Goal: Task Accomplishment & Management: Complete application form

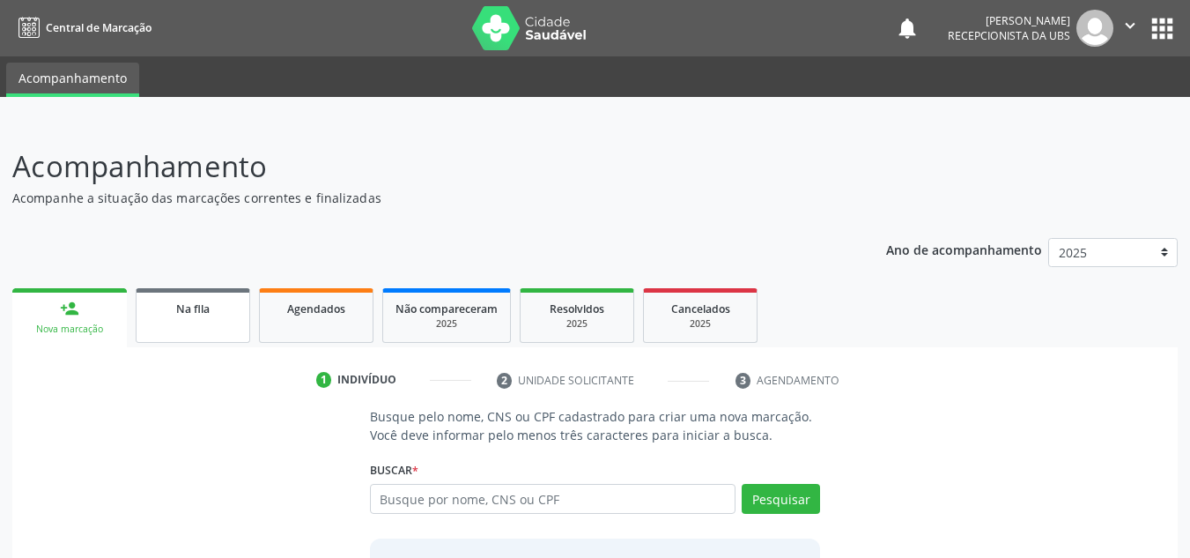
click at [182, 317] on link "Na fila" at bounding box center [193, 315] width 115 height 55
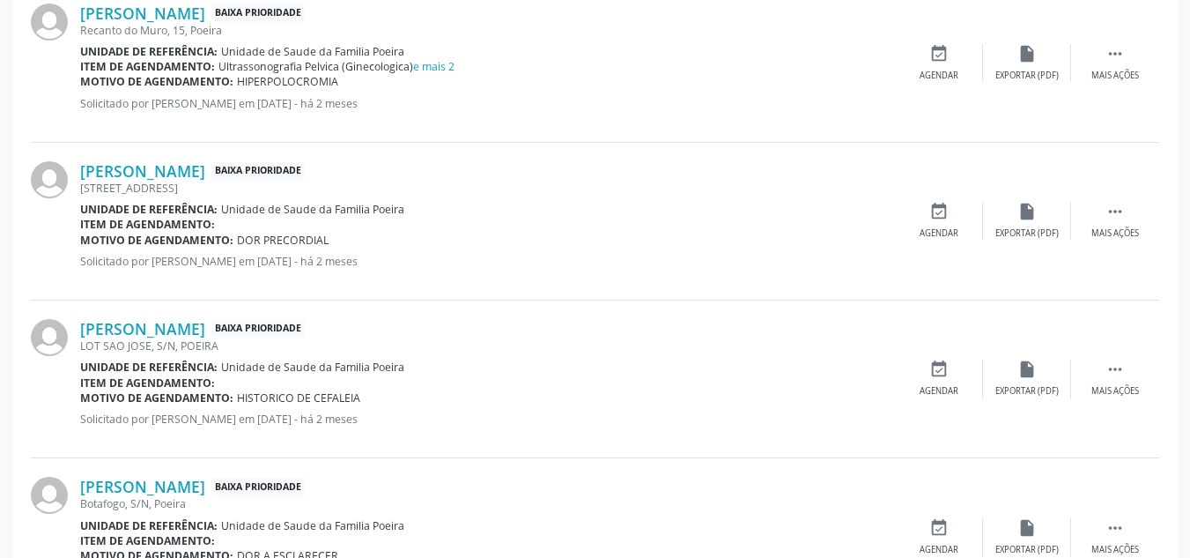
scroll to position [2443, 0]
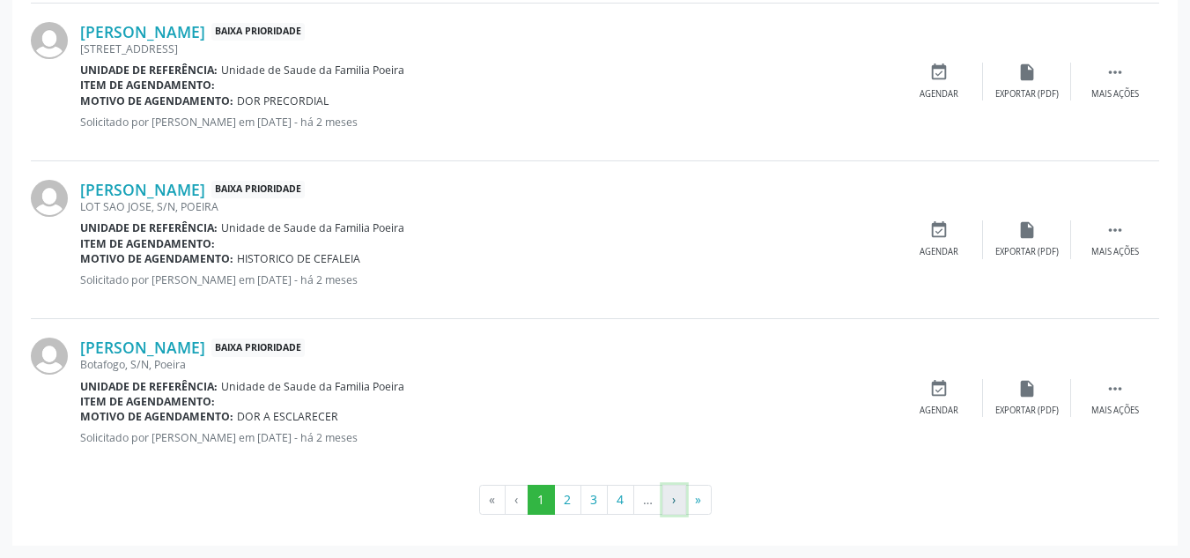
click at [678, 508] on button "›" at bounding box center [675, 500] width 24 height 30
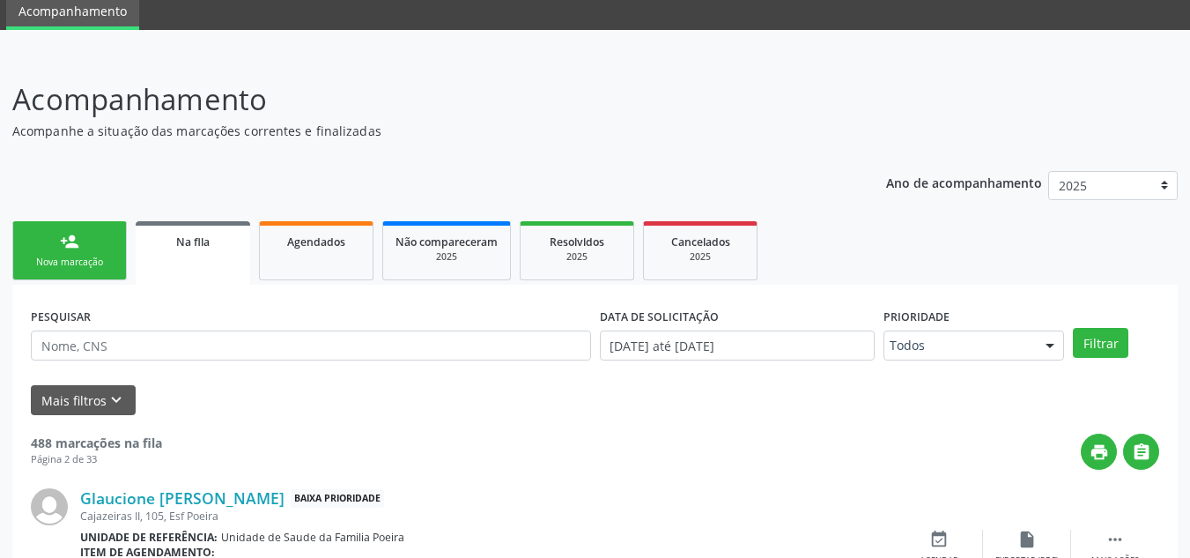
scroll to position [2429, 0]
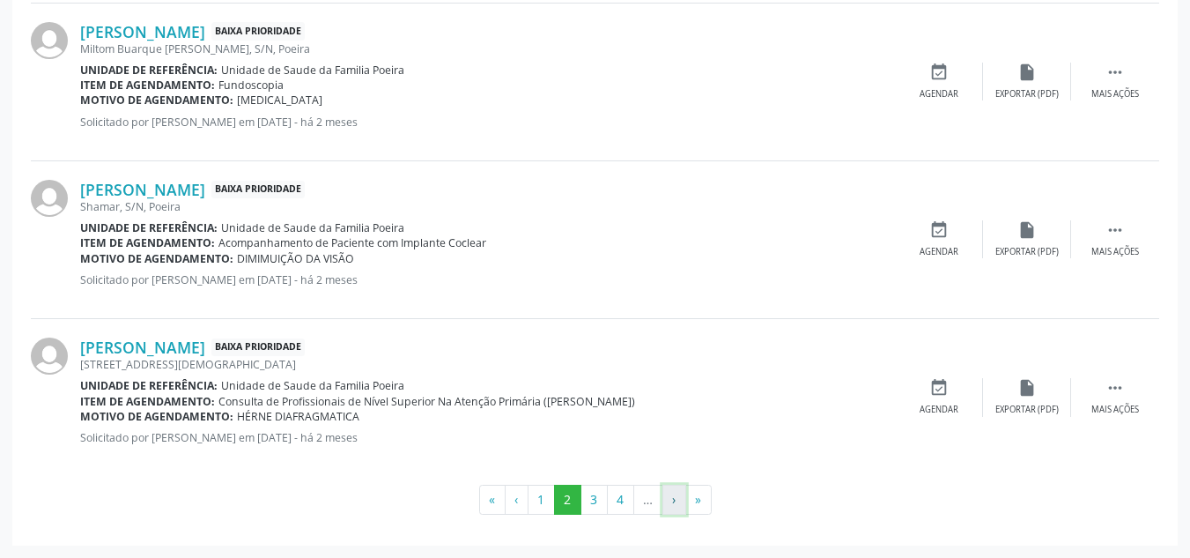
click at [671, 487] on button "›" at bounding box center [675, 500] width 24 height 30
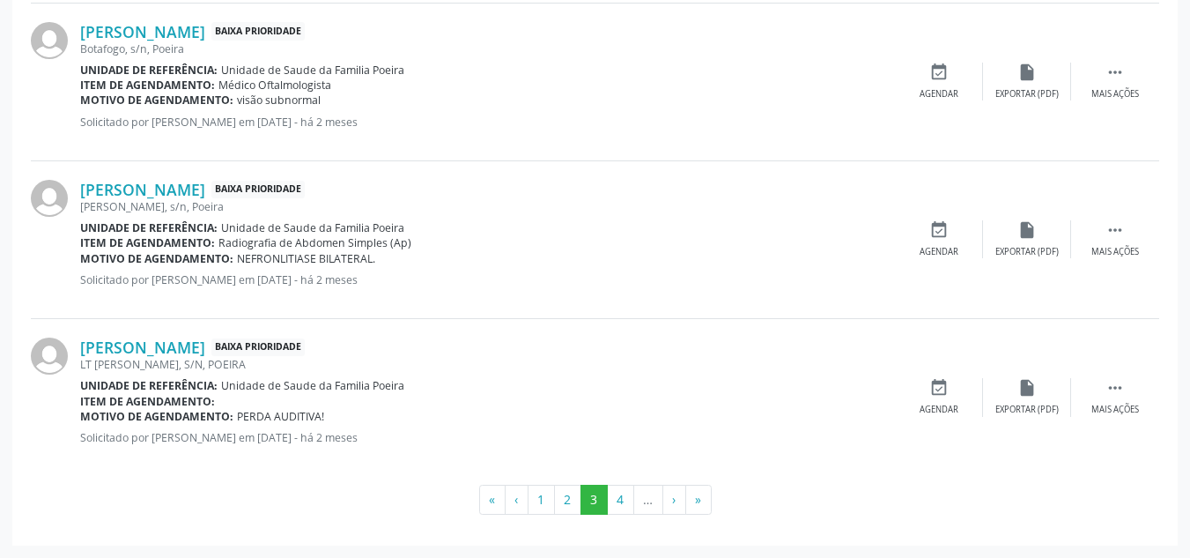
click at [671, 508] on button "›" at bounding box center [675, 500] width 24 height 30
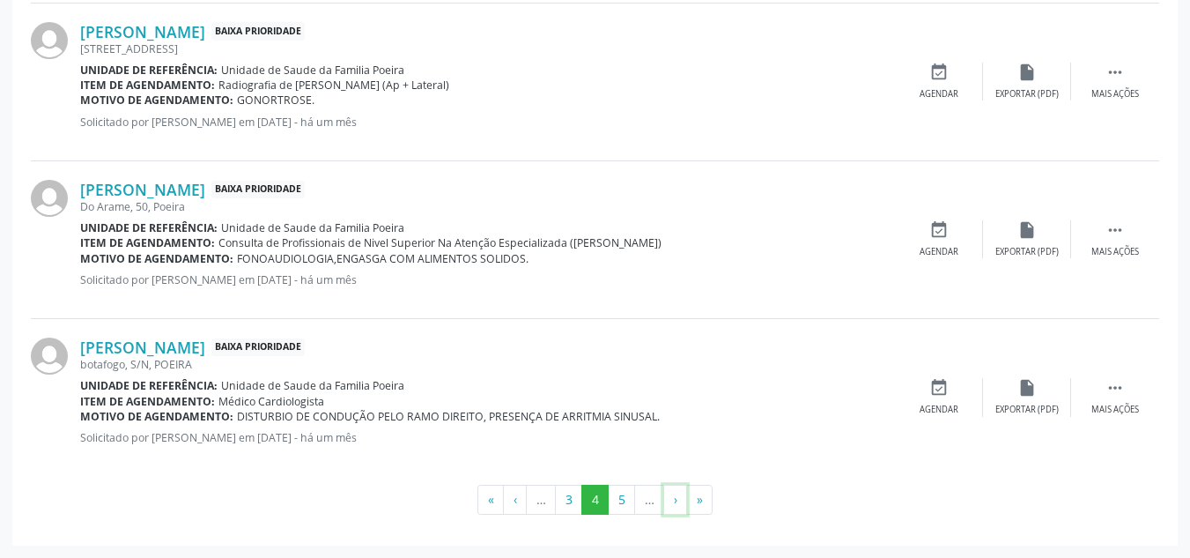
click at [671, 508] on button "›" at bounding box center [676, 500] width 24 height 30
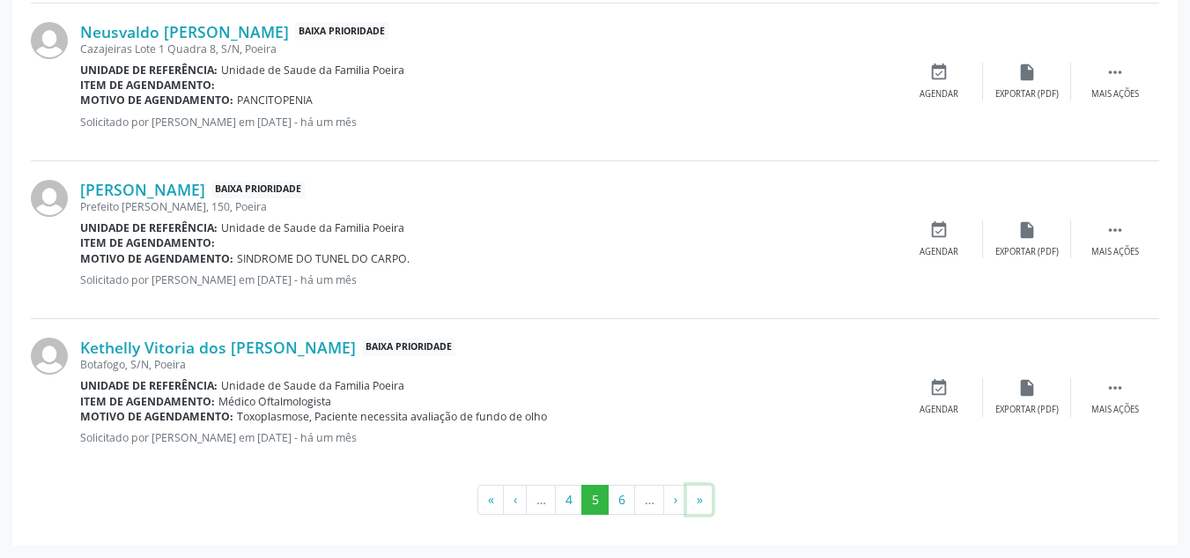
click at [716, 507] on ul "« ‹ … 4 5 6 … › »" at bounding box center [595, 500] width 1129 height 30
click at [701, 498] on button "»" at bounding box center [699, 500] width 26 height 30
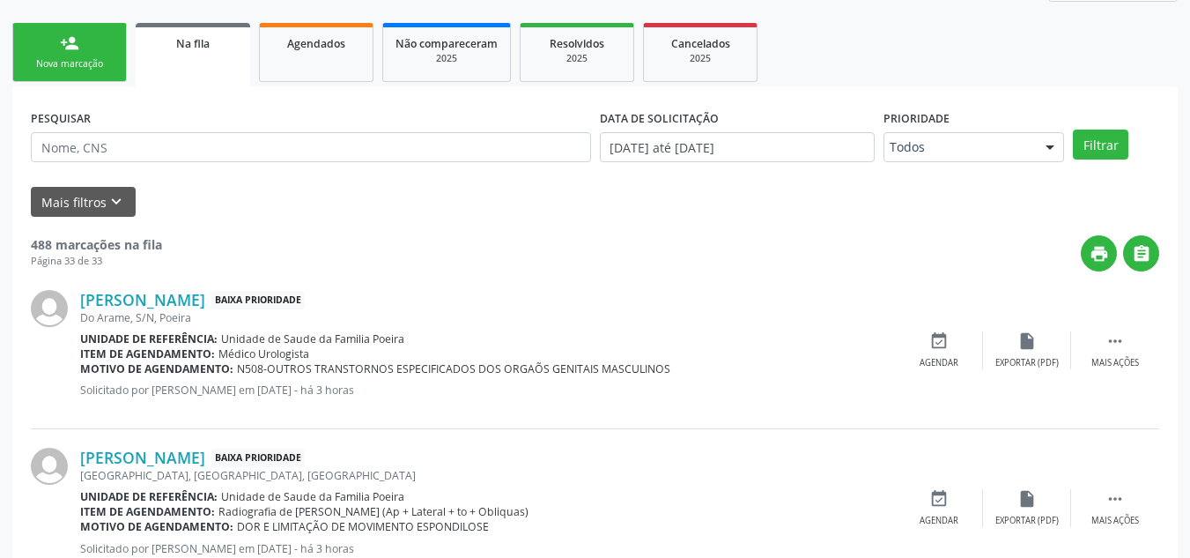
scroll to position [89, 0]
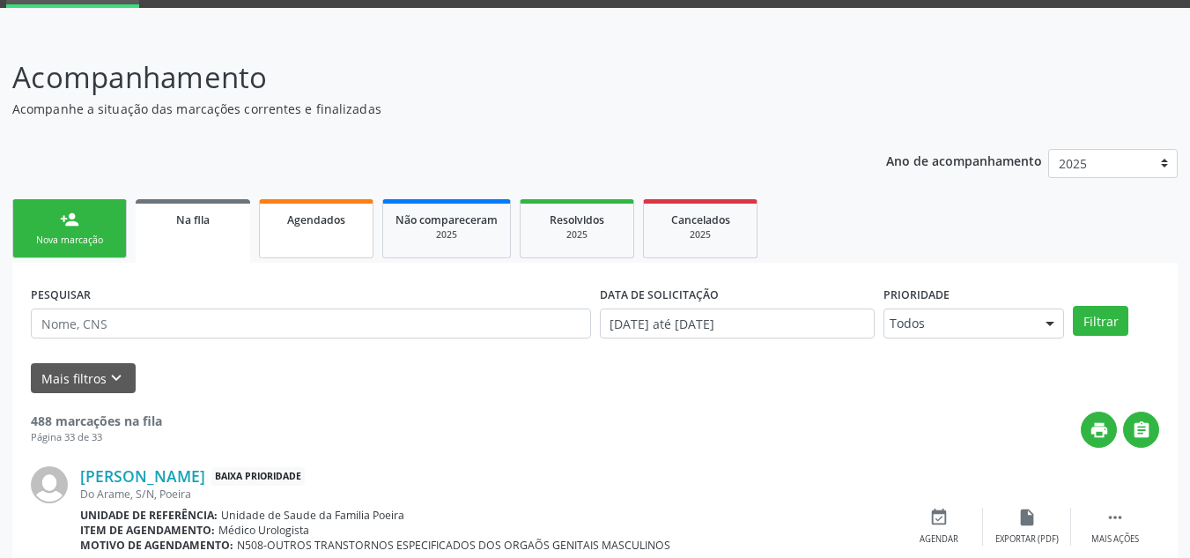
click at [332, 225] on span "Agendados" at bounding box center [316, 219] width 58 height 15
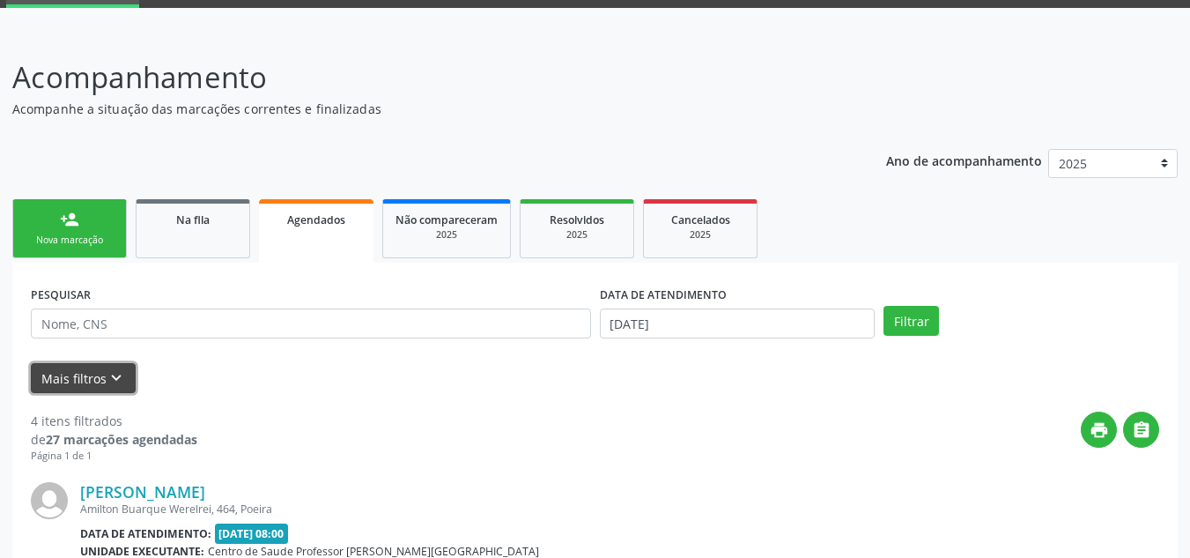
click at [64, 384] on button "Mais filtros keyboard_arrow_down" at bounding box center [83, 378] width 105 height 31
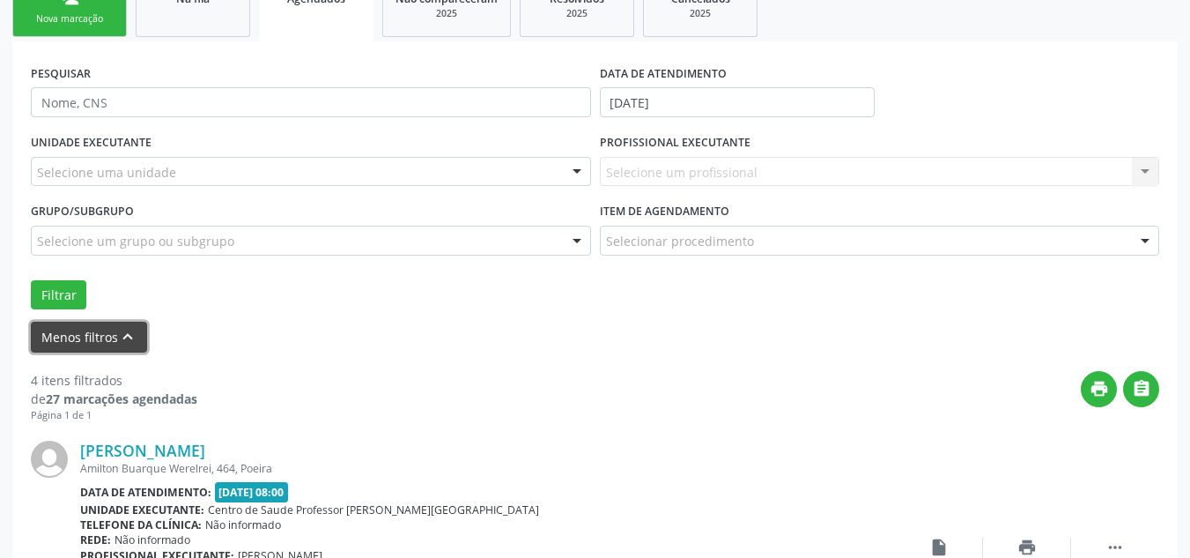
scroll to position [353, 0]
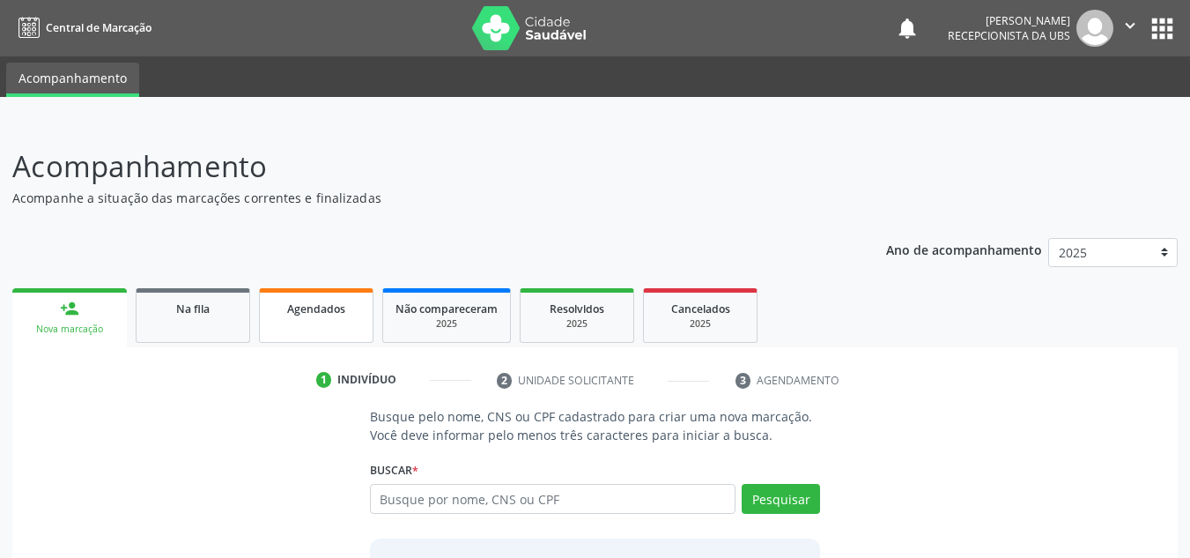
click at [266, 329] on link "Agendados" at bounding box center [316, 315] width 115 height 55
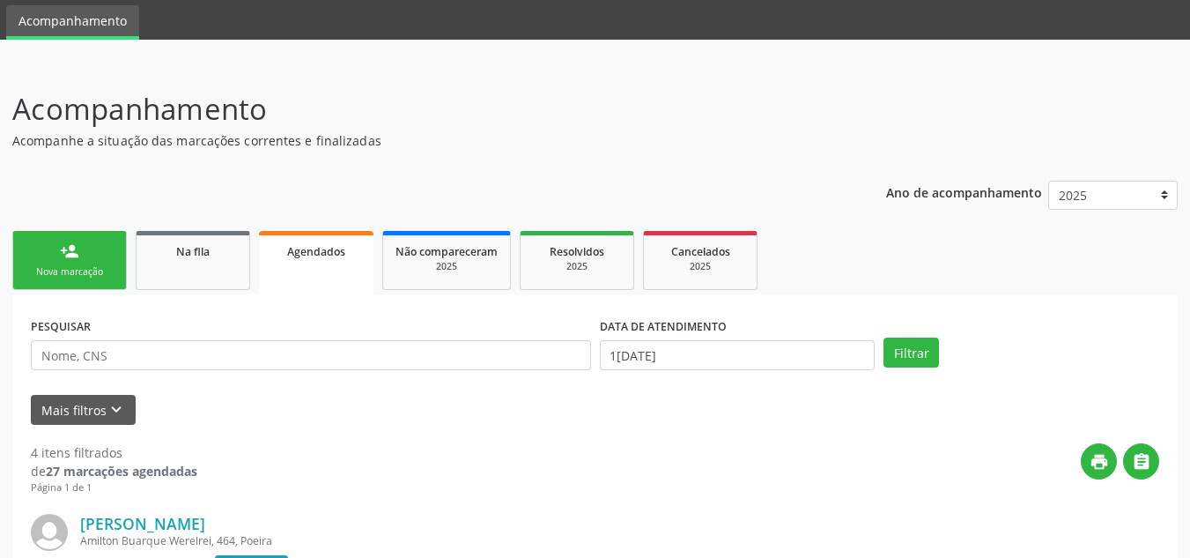
scroll to position [88, 0]
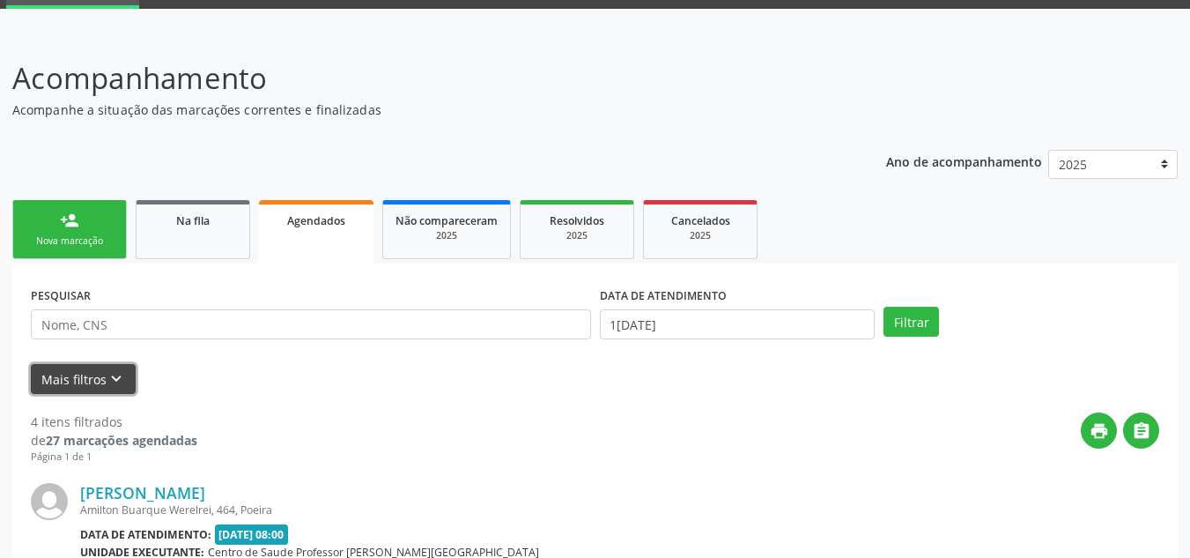
click at [90, 386] on button "Mais filtros keyboard_arrow_down" at bounding box center [83, 379] width 105 height 31
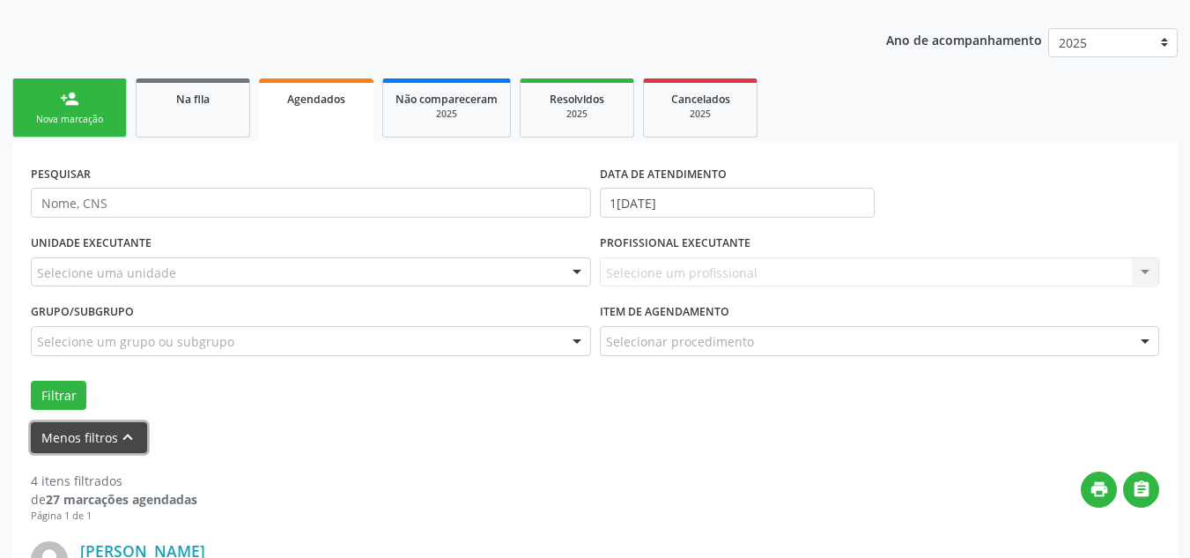
scroll to position [264, 0]
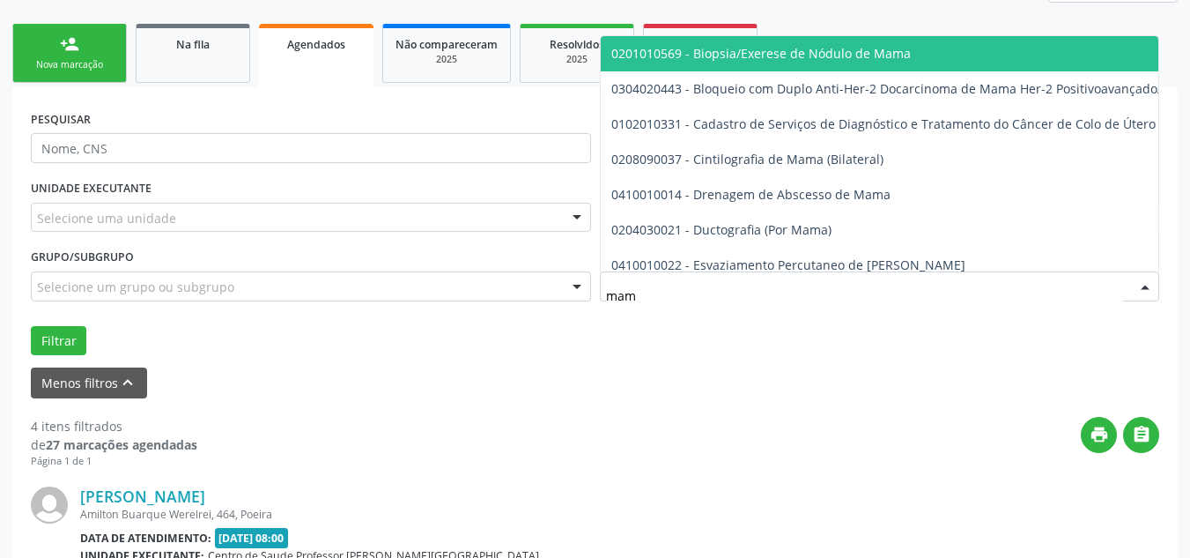
type input "mamo"
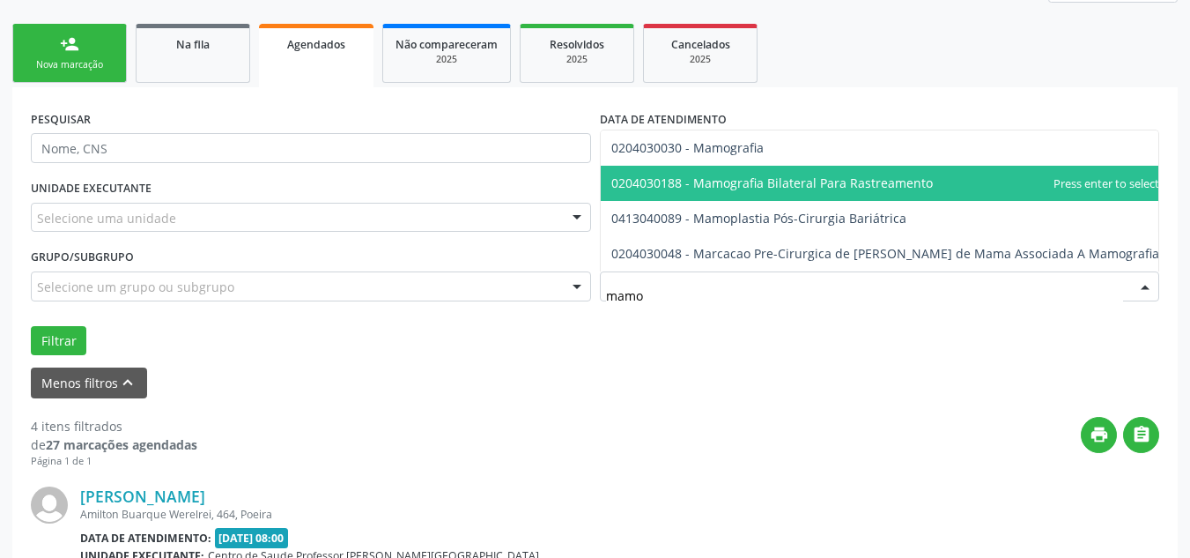
click at [761, 174] on span "0204030188 - Mamografia Bilateral Para Rastreamento" at bounding box center [773, 182] width 322 height 17
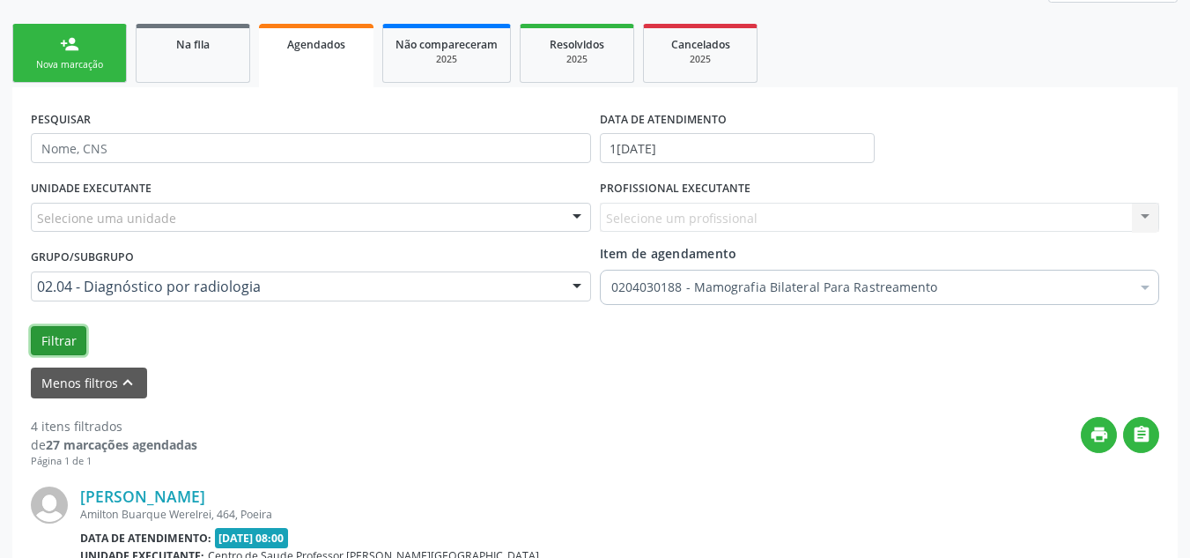
click at [65, 337] on button "Filtrar" at bounding box center [59, 341] width 56 height 30
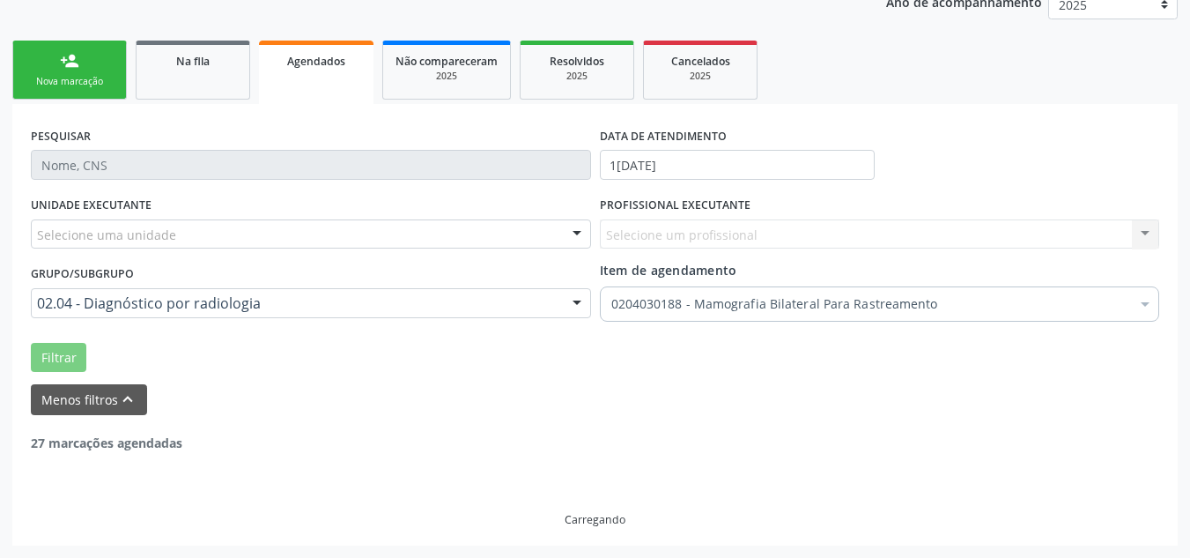
scroll to position [191, 0]
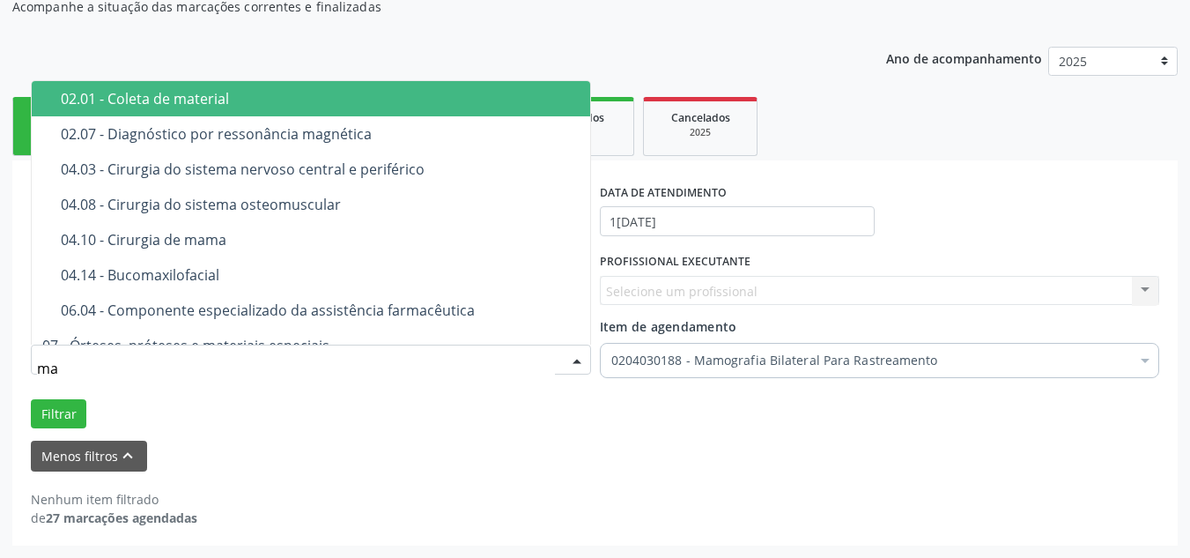
type input "m"
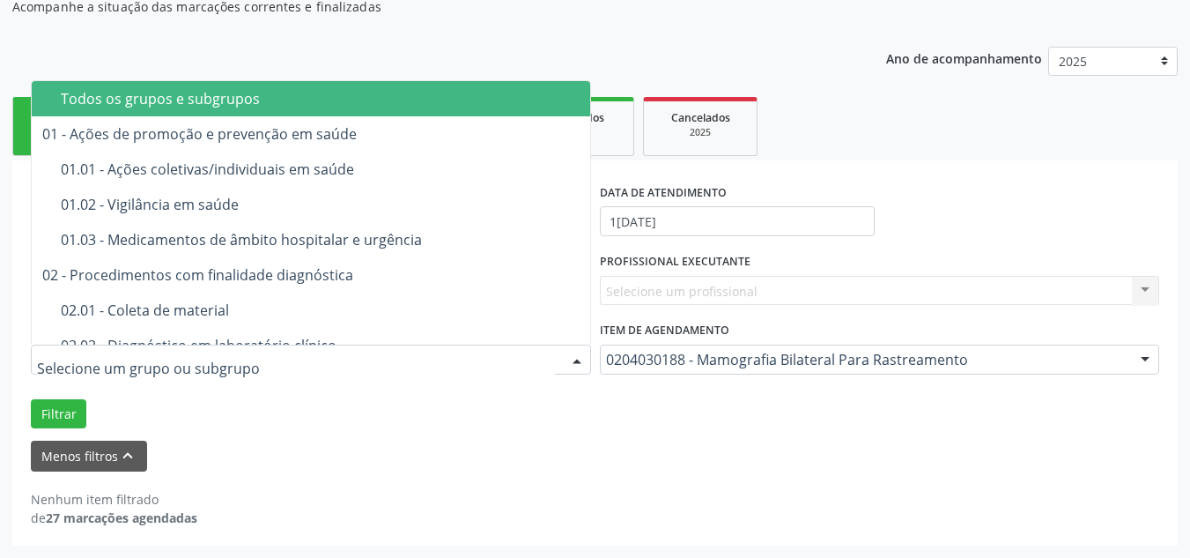
click at [456, 472] on div "Nenhum item filtrado de 27 marcações agendadas" at bounding box center [595, 499] width 1129 height 56
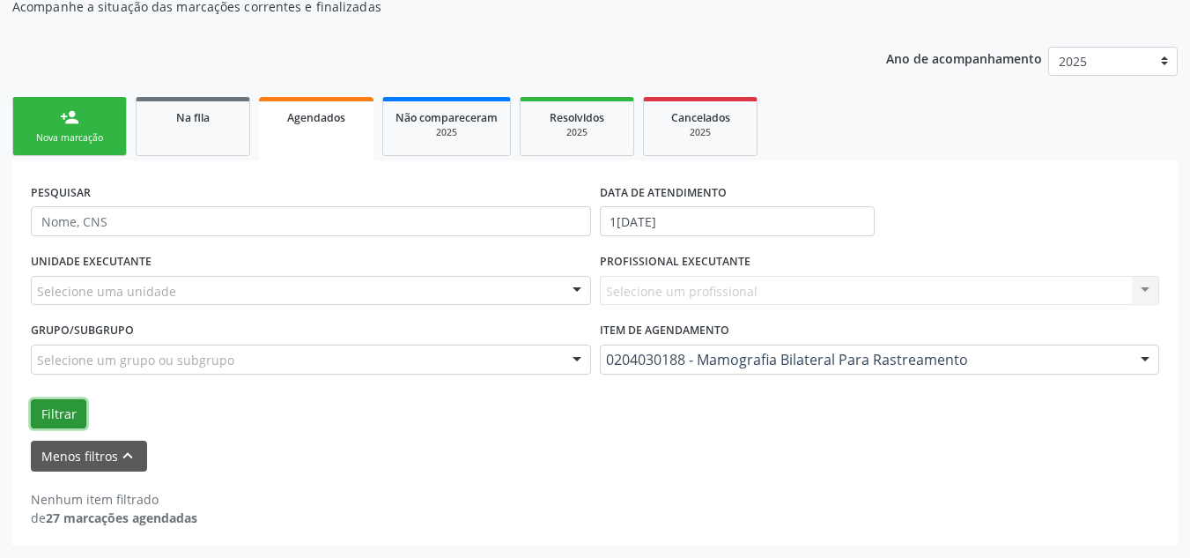
click at [60, 418] on button "Filtrar" at bounding box center [59, 414] width 56 height 30
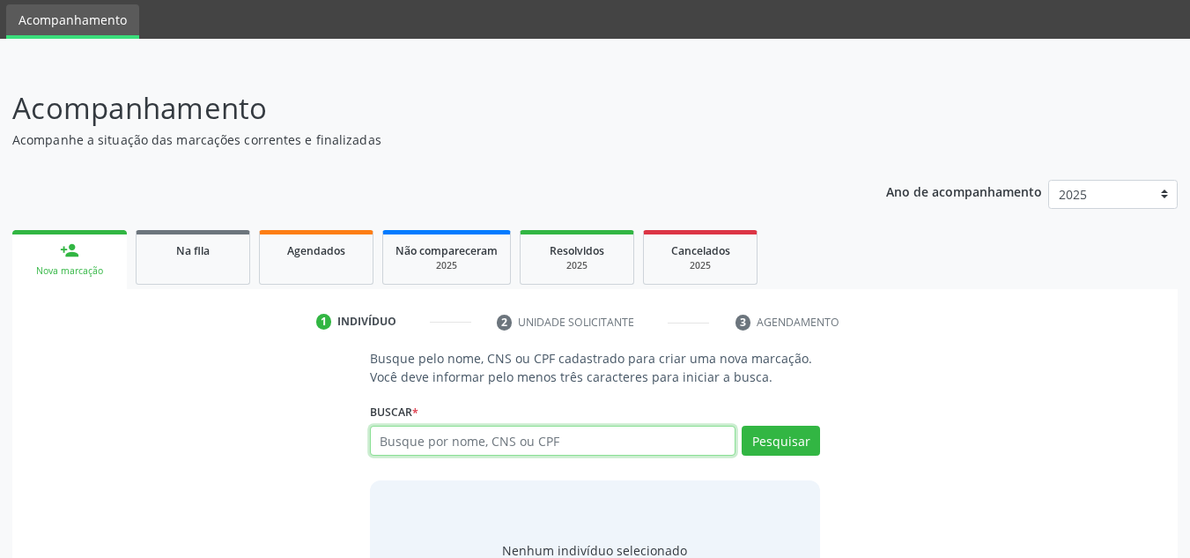
scroll to position [88, 0]
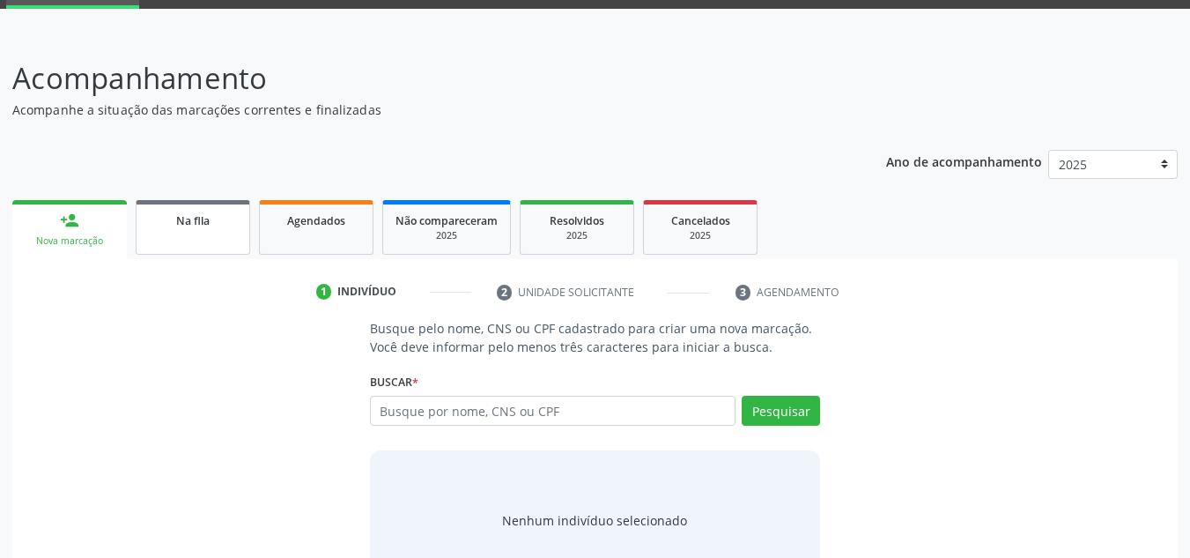
click at [202, 244] on link "Na fila" at bounding box center [193, 227] width 115 height 55
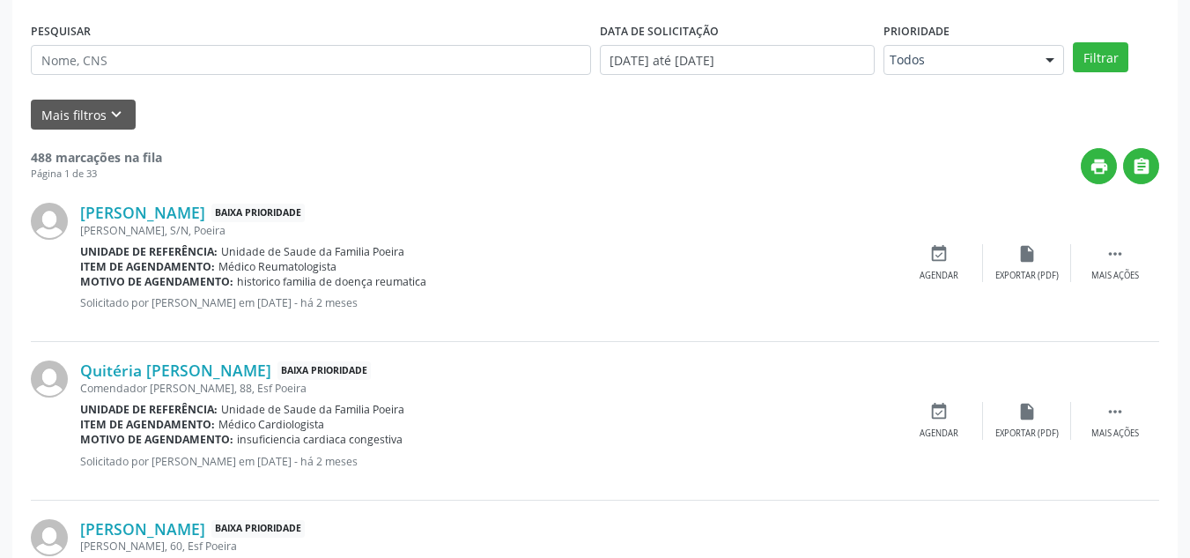
scroll to position [264, 0]
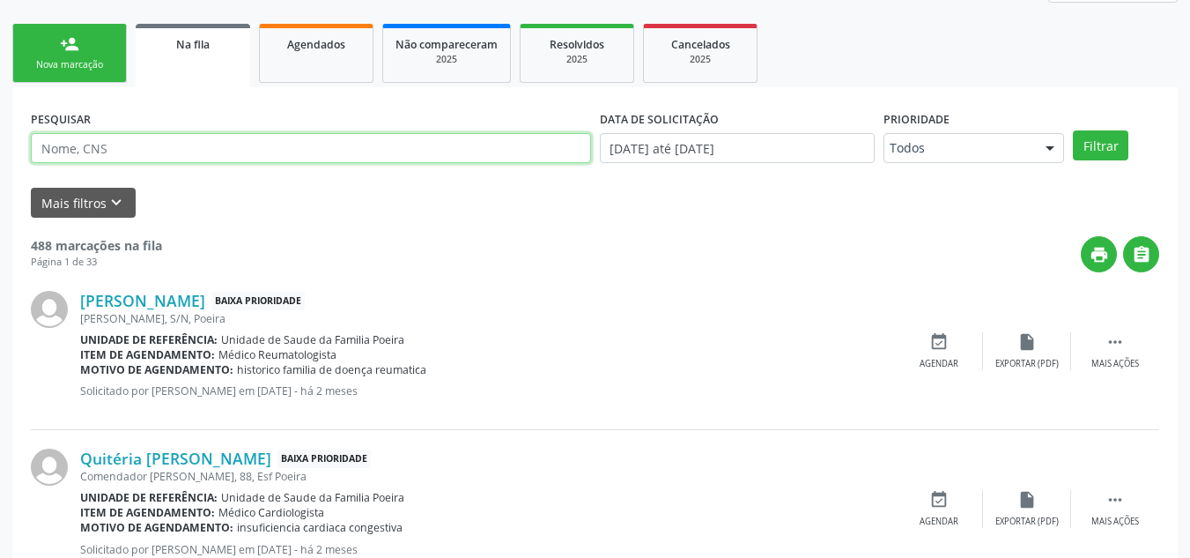
click at [209, 147] on input "text" at bounding box center [311, 148] width 560 height 30
type input "706404635531287"
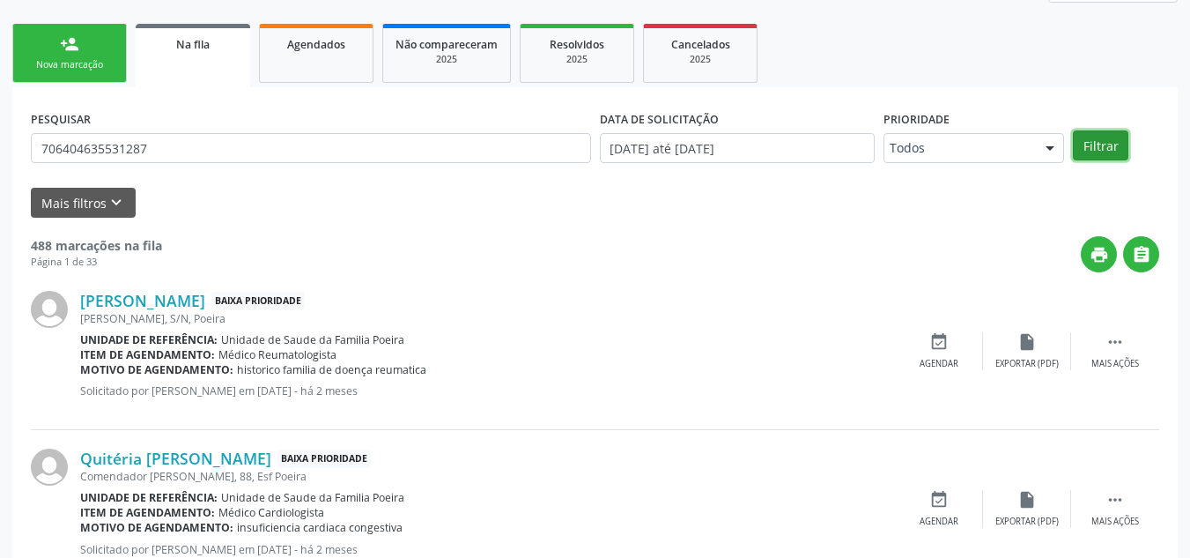
click at [1120, 141] on button "Filtrar" at bounding box center [1101, 145] width 56 height 30
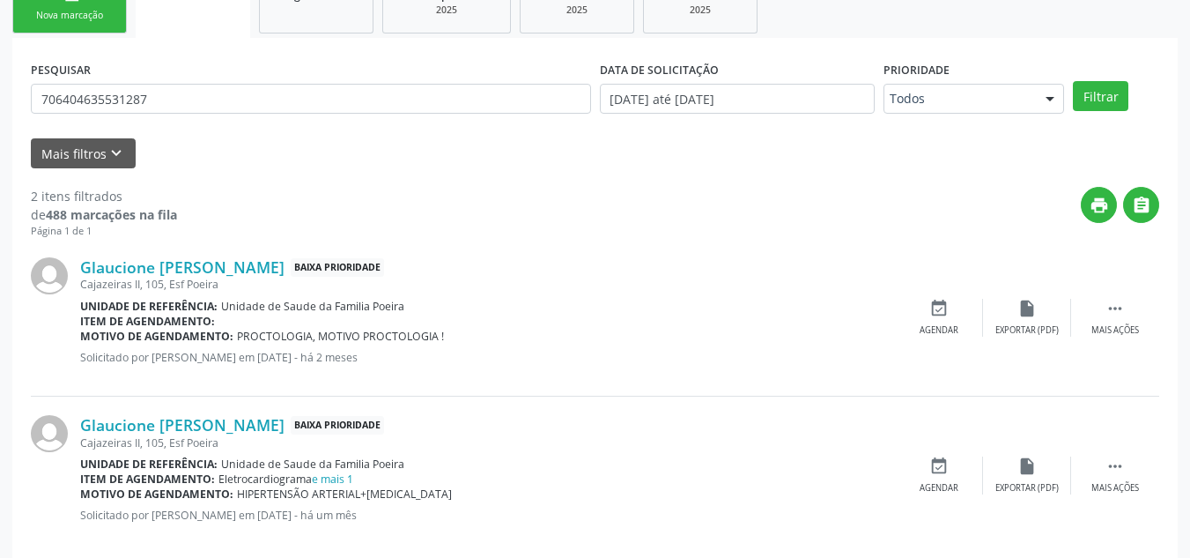
scroll to position [340, 0]
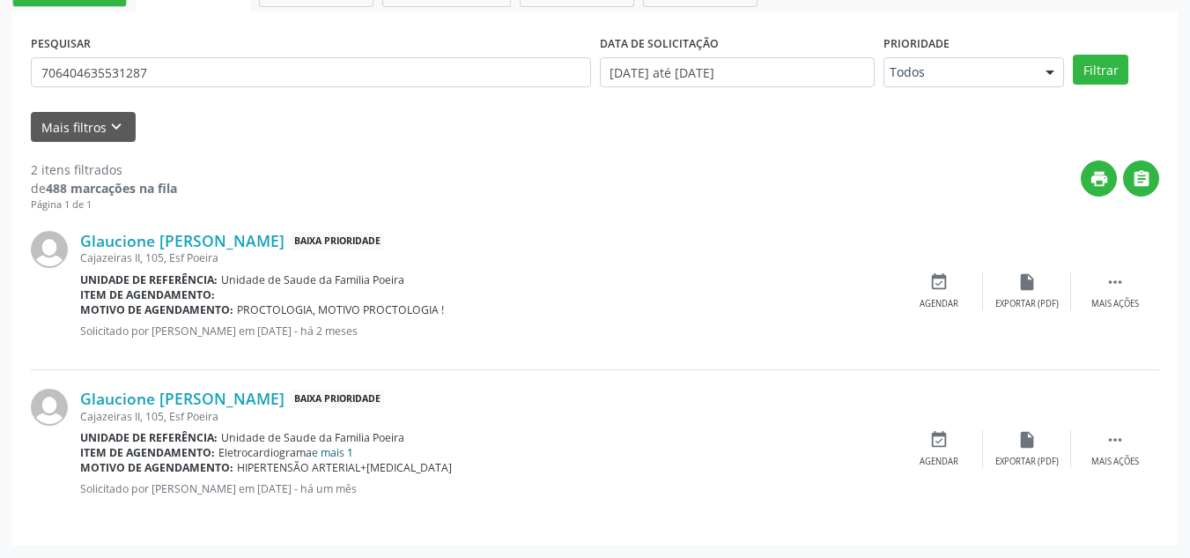
click at [347, 452] on link "e mais 1" at bounding box center [332, 452] width 41 height 15
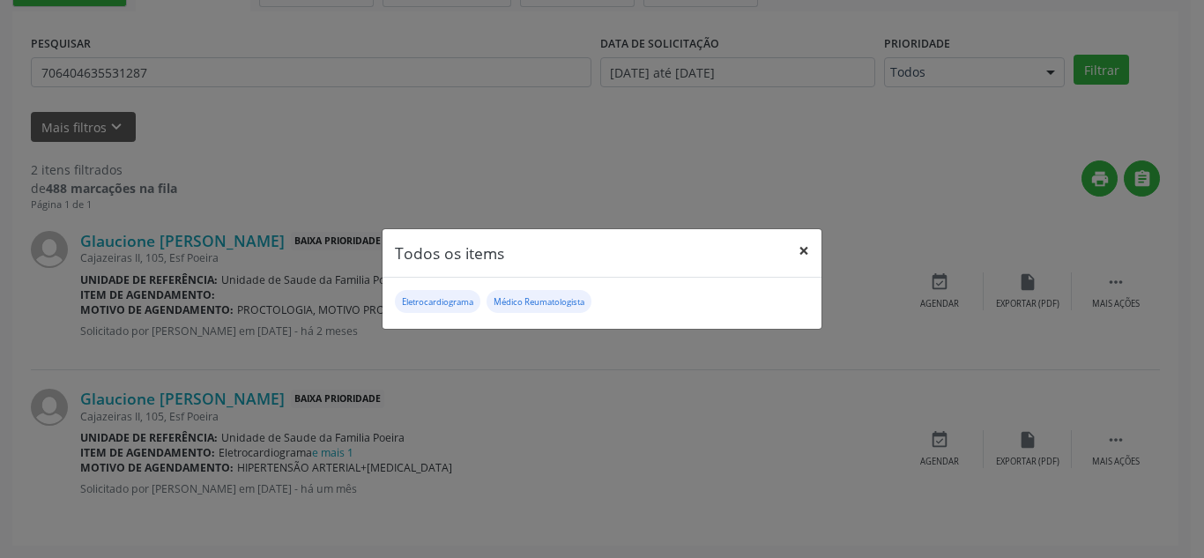
click at [798, 256] on button "×" at bounding box center [803, 250] width 35 height 43
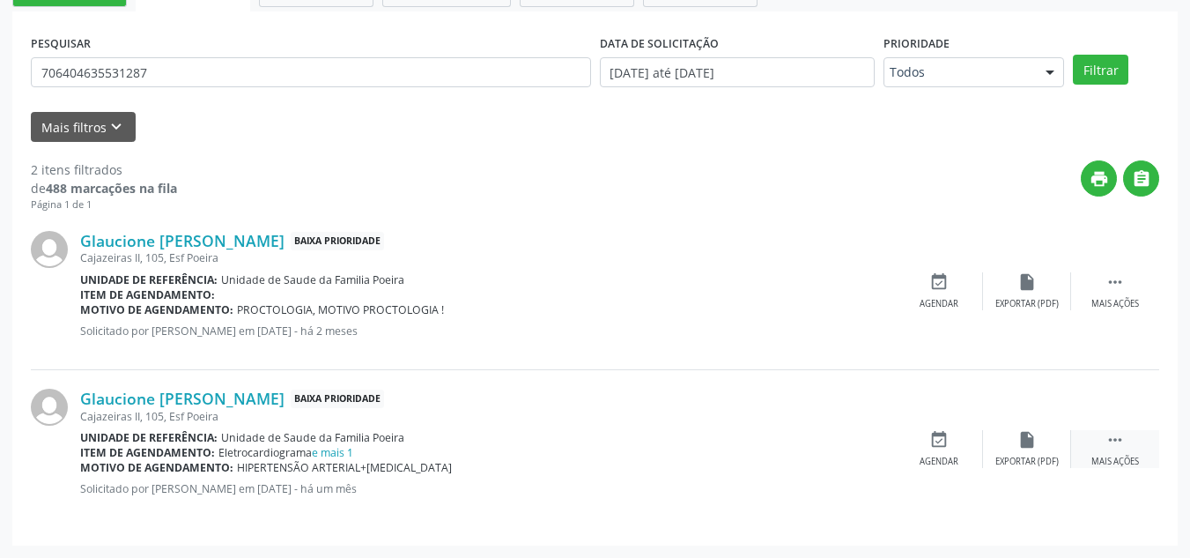
click at [1141, 449] on div " Mais ações" at bounding box center [1116, 449] width 88 height 38
click at [1035, 456] on div "Editar" at bounding box center [1027, 462] width 28 height 12
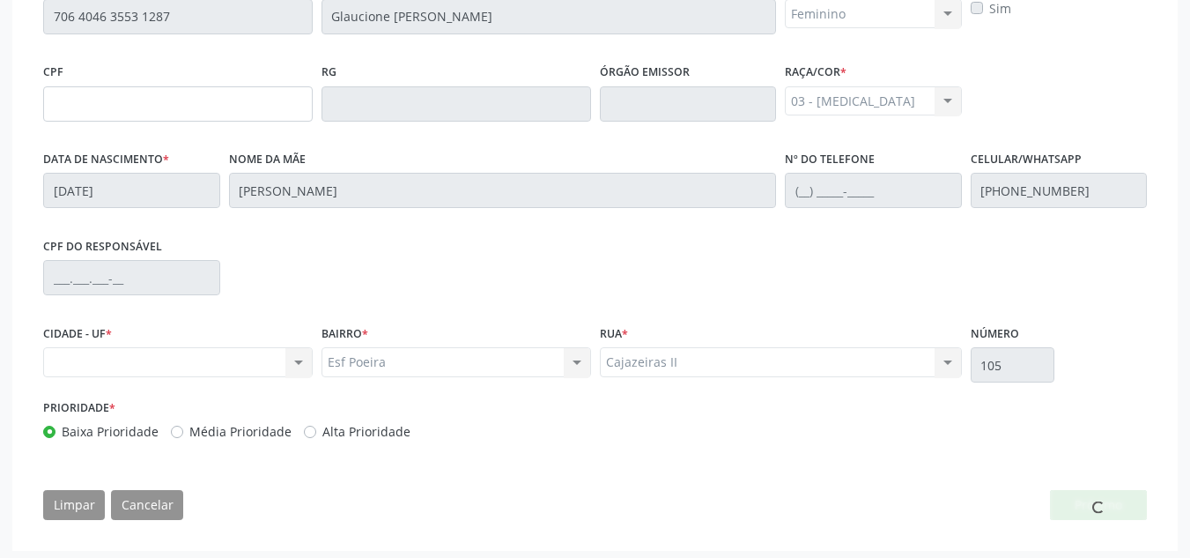
scroll to position [497, 0]
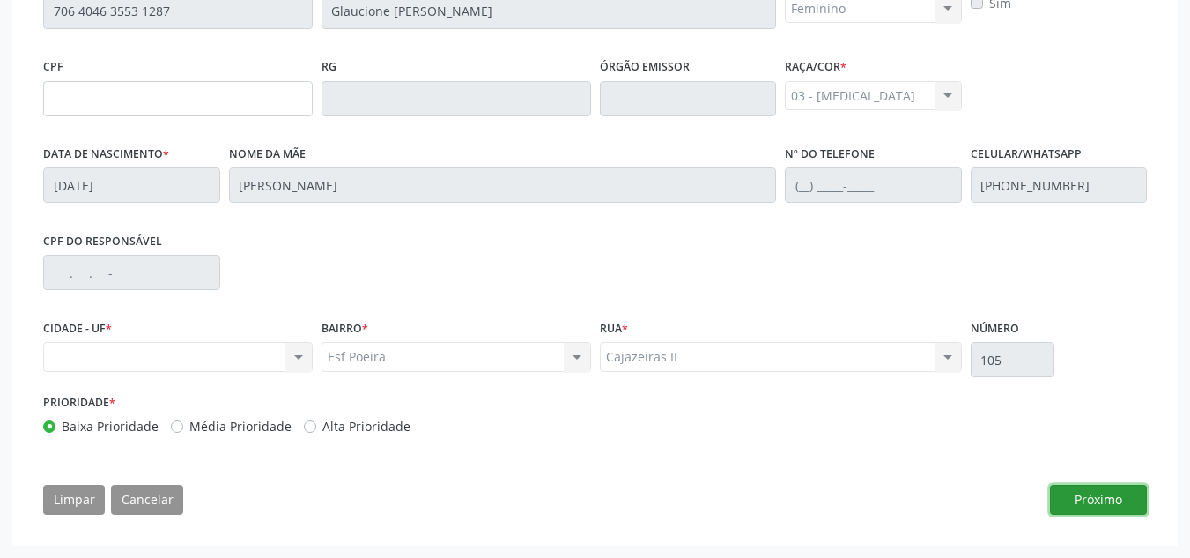
click at [1087, 501] on button "Próximo" at bounding box center [1098, 500] width 97 height 30
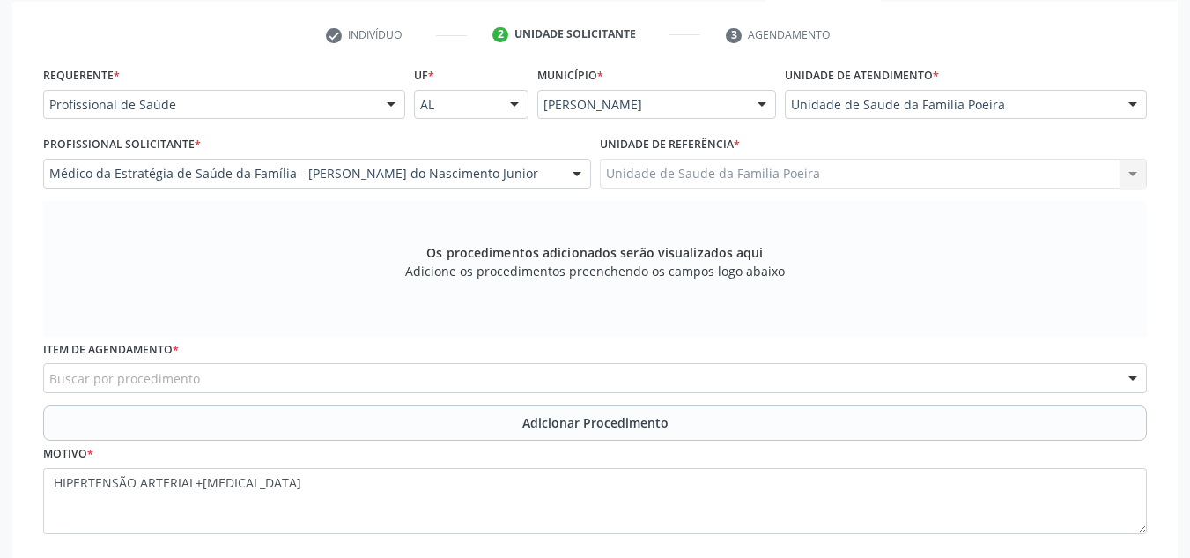
scroll to position [373, 0]
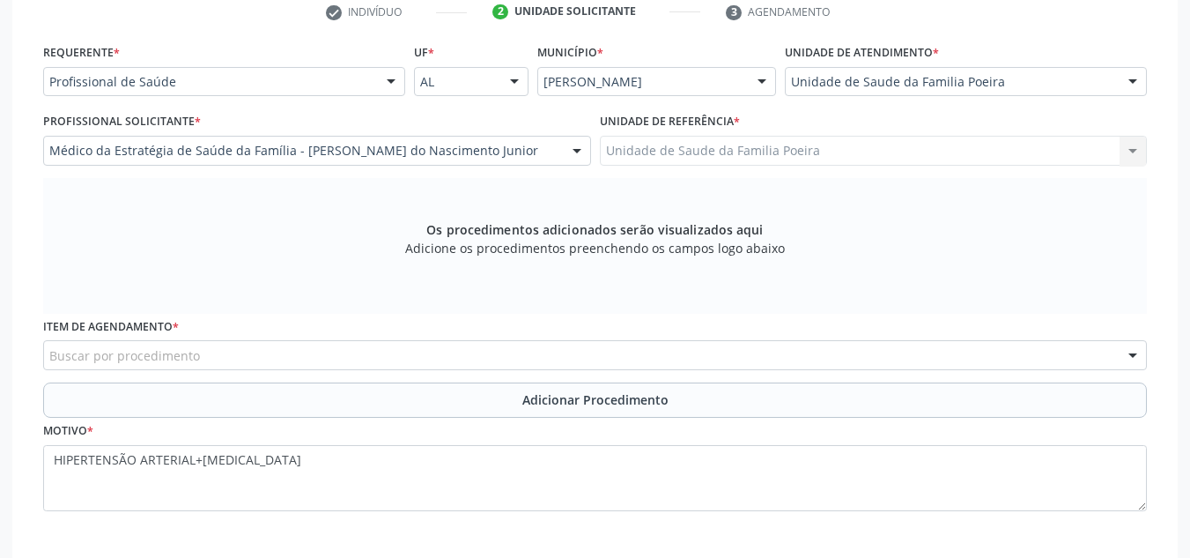
click at [236, 360] on div "Buscar por procedimento" at bounding box center [595, 355] width 1104 height 30
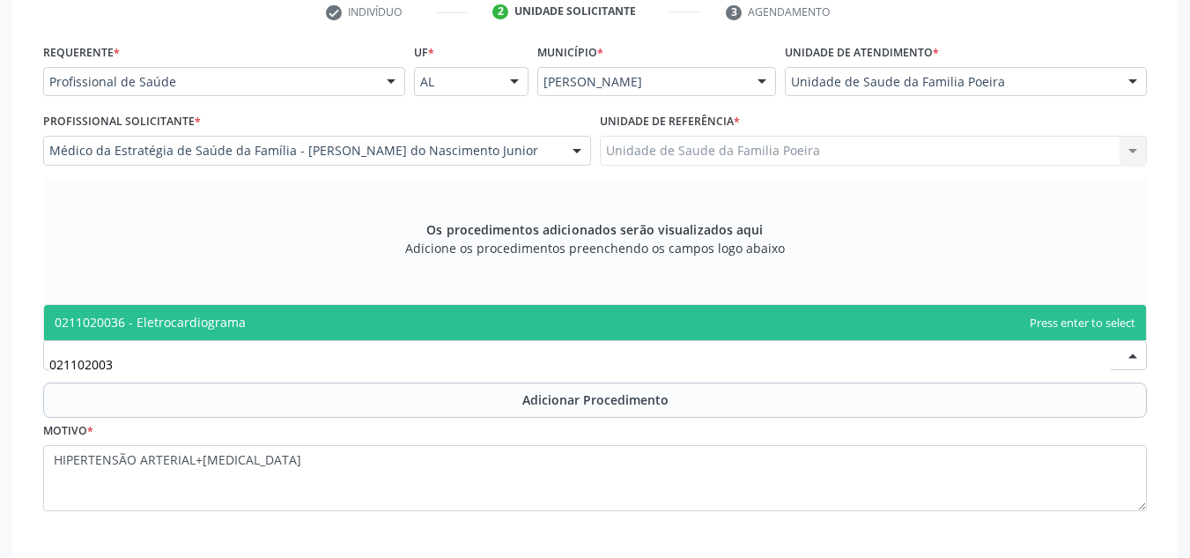
type input "0211020036"
click at [229, 311] on span "0211020036 - Eletrocardiograma" at bounding box center [595, 322] width 1102 height 35
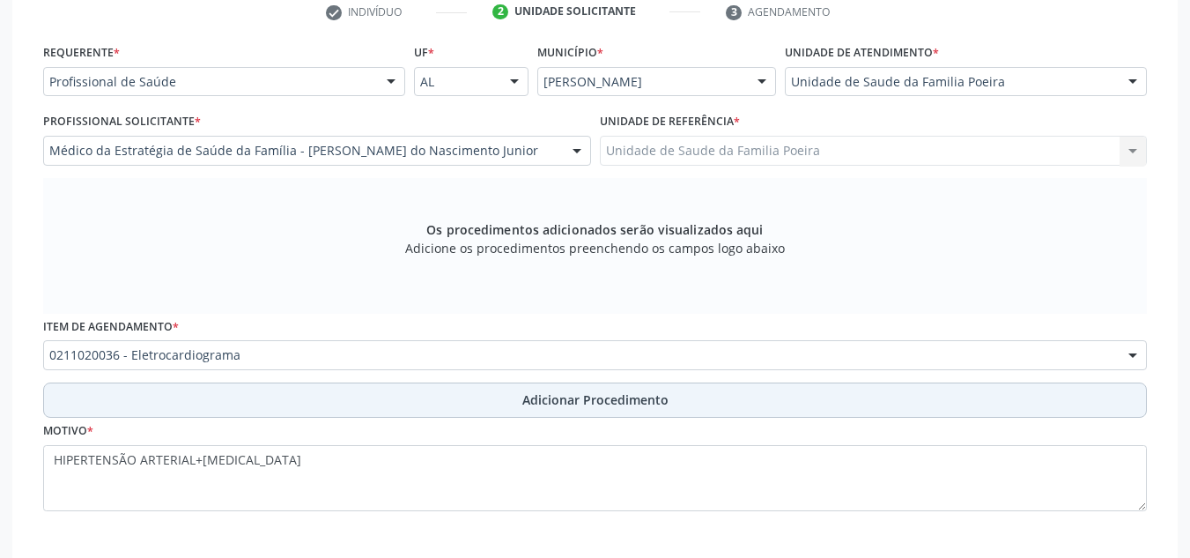
click at [598, 397] on span "Adicionar Procedimento" at bounding box center [596, 399] width 146 height 19
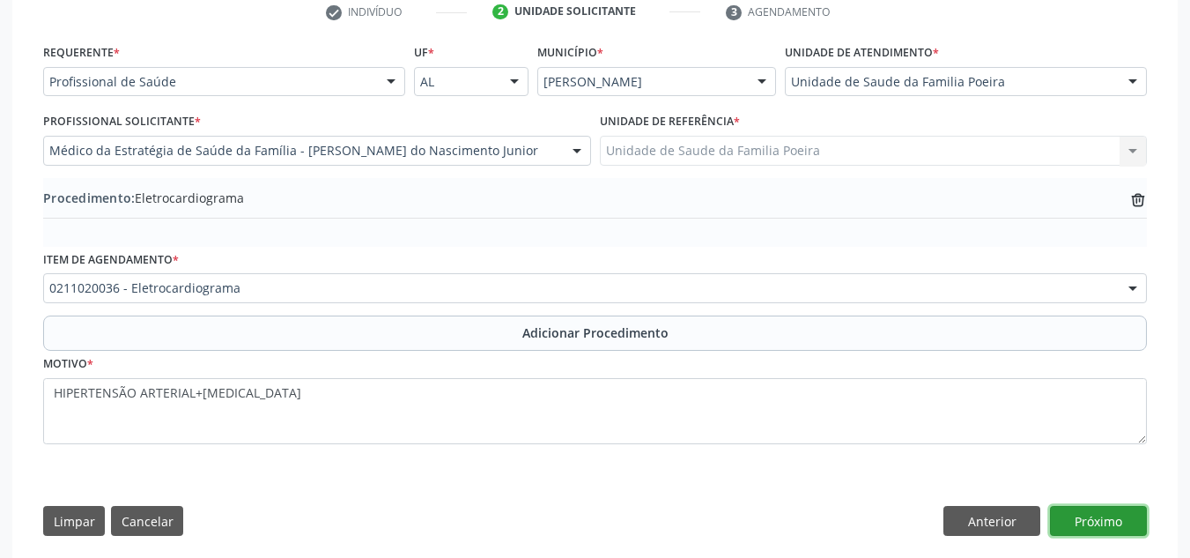
click at [1111, 516] on button "Próximo" at bounding box center [1098, 521] width 97 height 30
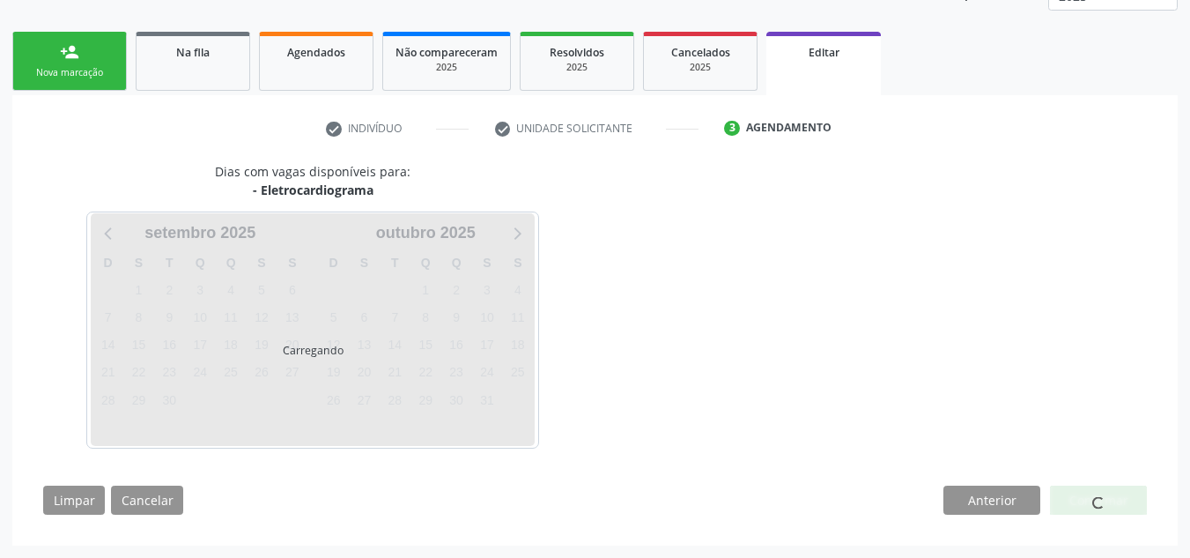
scroll to position [308, 0]
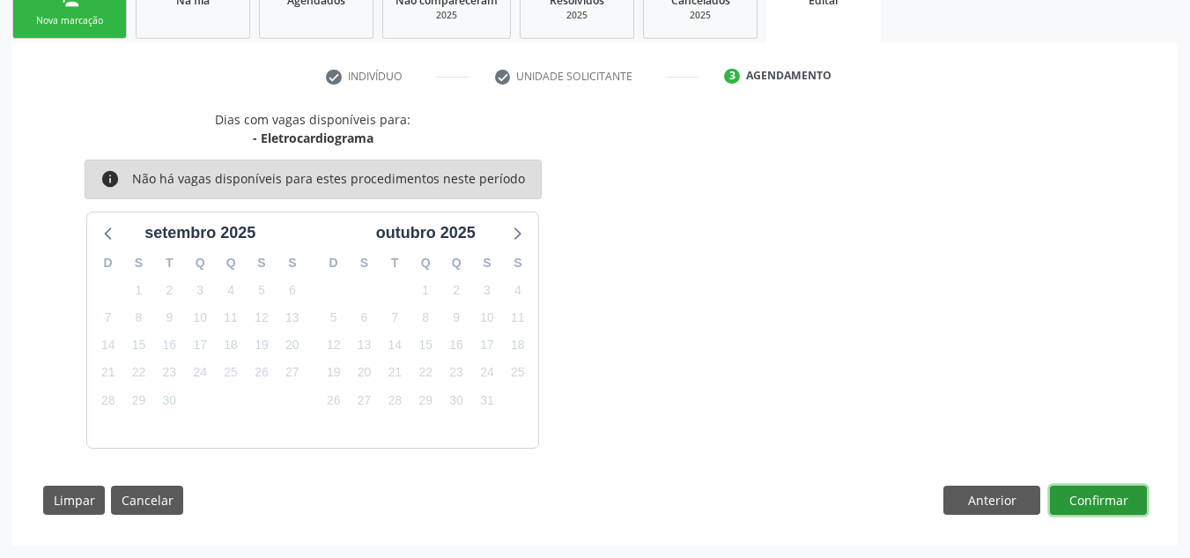
click at [1098, 500] on button "Confirmar" at bounding box center [1098, 501] width 97 height 30
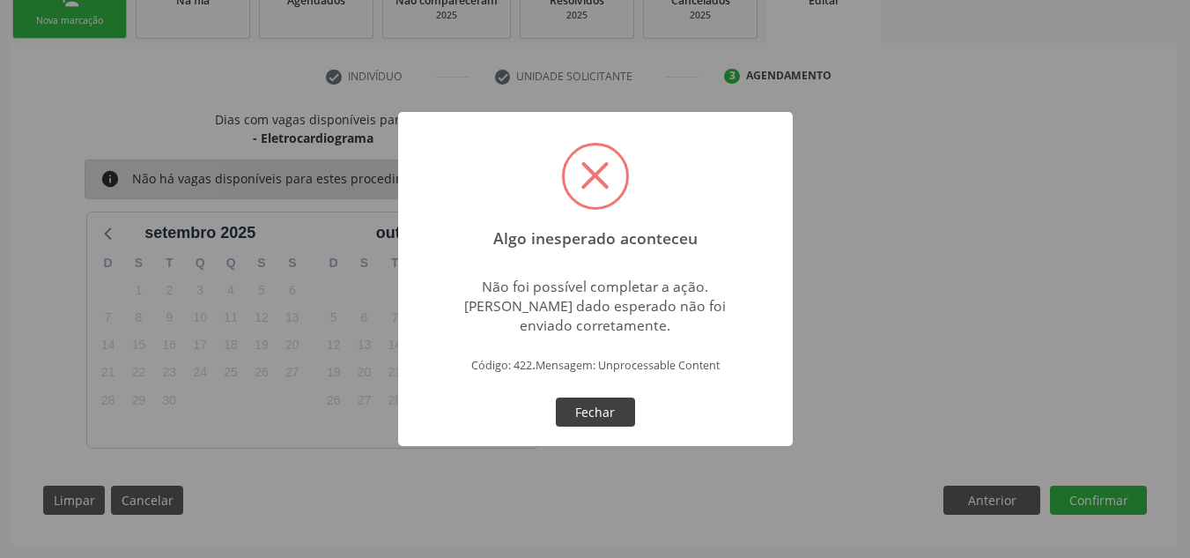
click at [563, 421] on button "Fechar" at bounding box center [595, 412] width 79 height 30
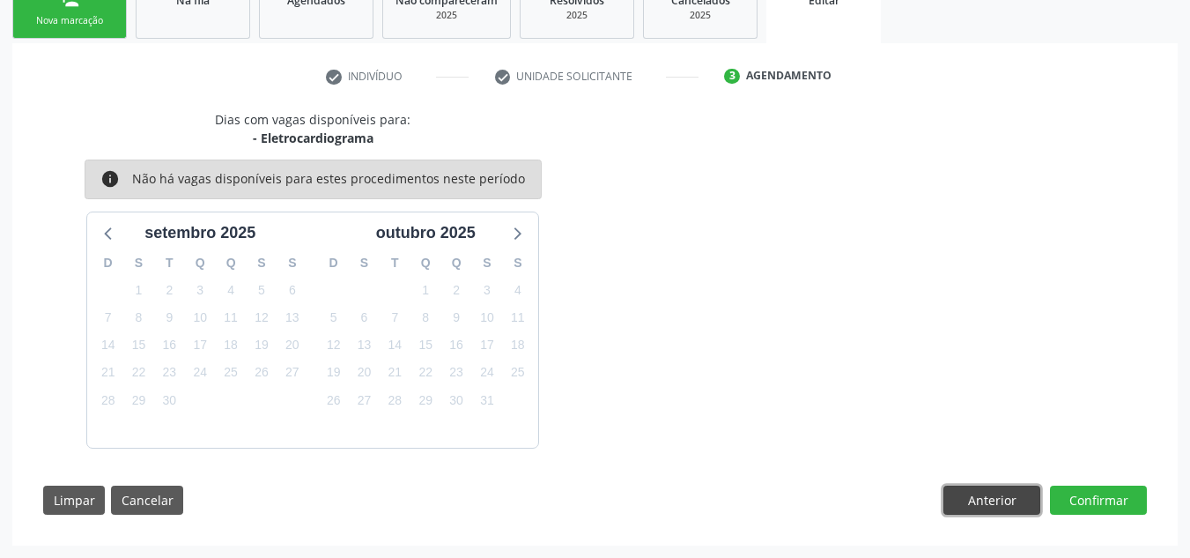
click at [975, 504] on button "Anterior" at bounding box center [992, 501] width 97 height 30
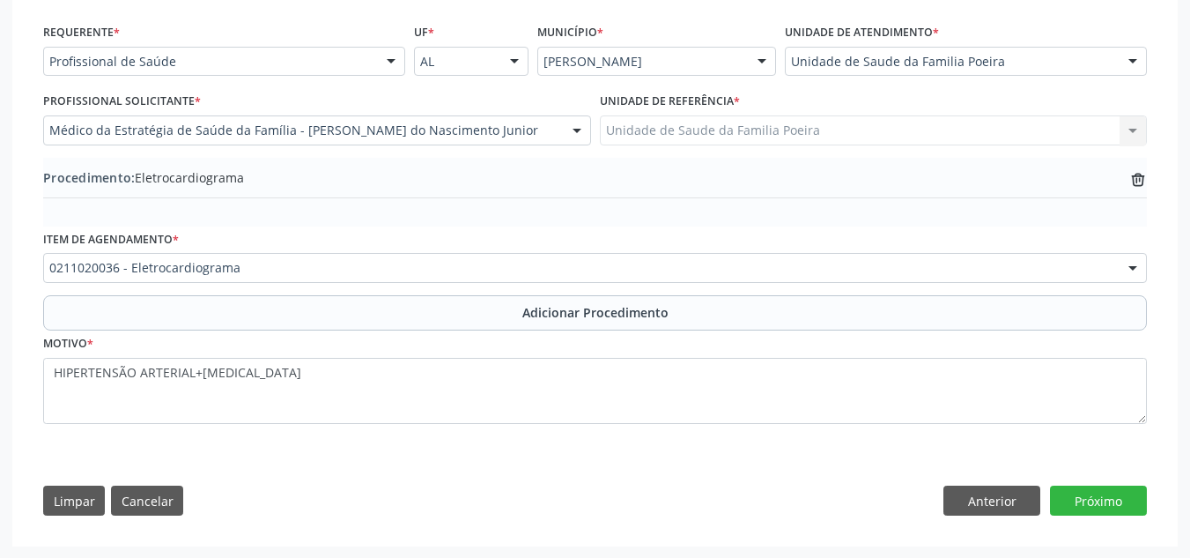
scroll to position [394, 0]
click at [996, 499] on button "Anterior" at bounding box center [992, 500] width 97 height 30
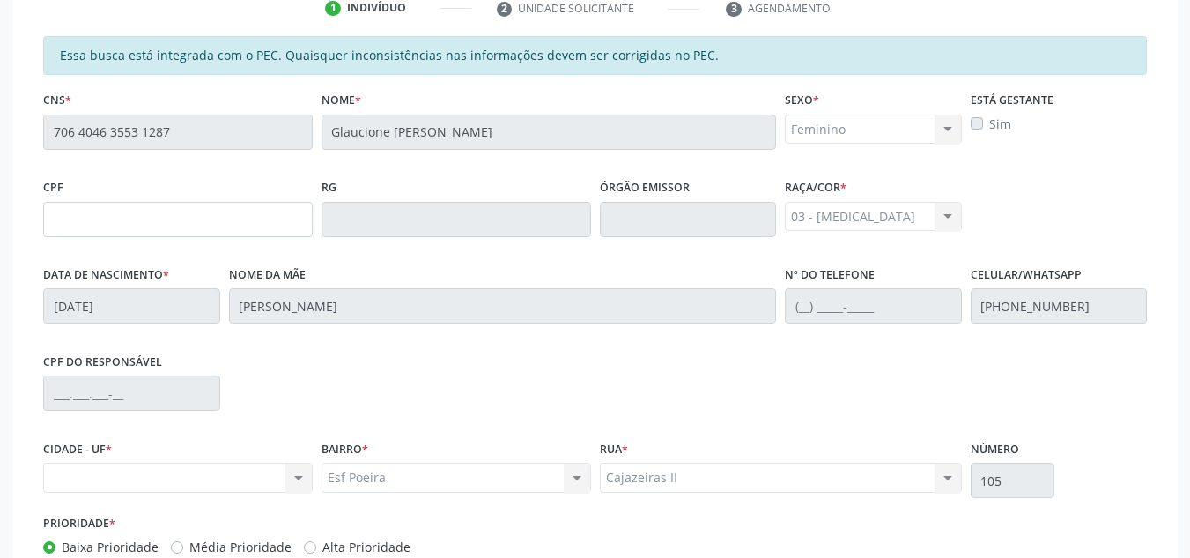
scroll to position [497, 0]
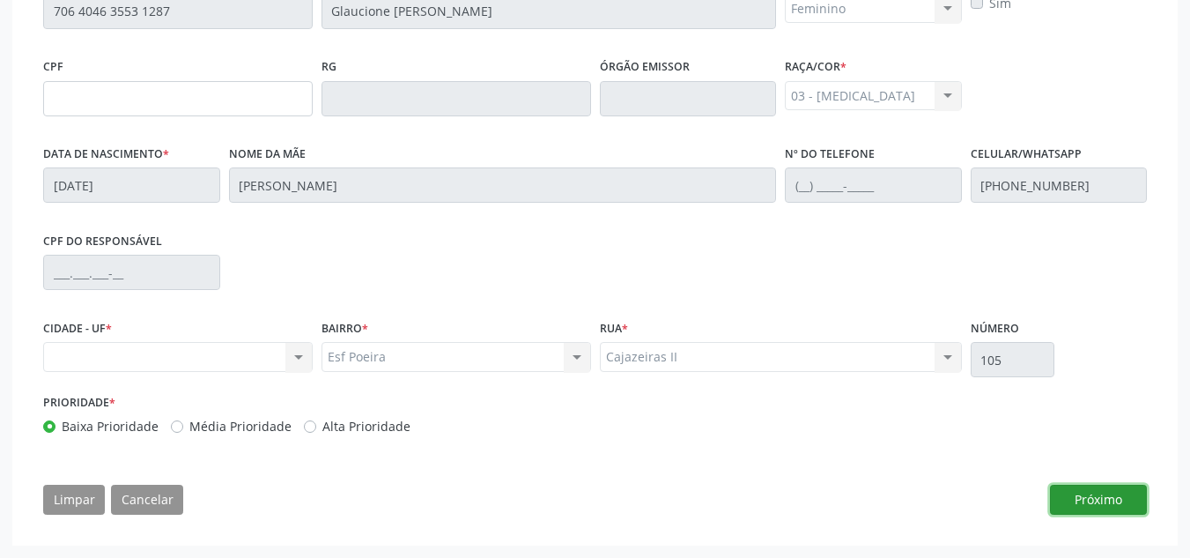
click at [1113, 491] on button "Próximo" at bounding box center [1098, 500] width 97 height 30
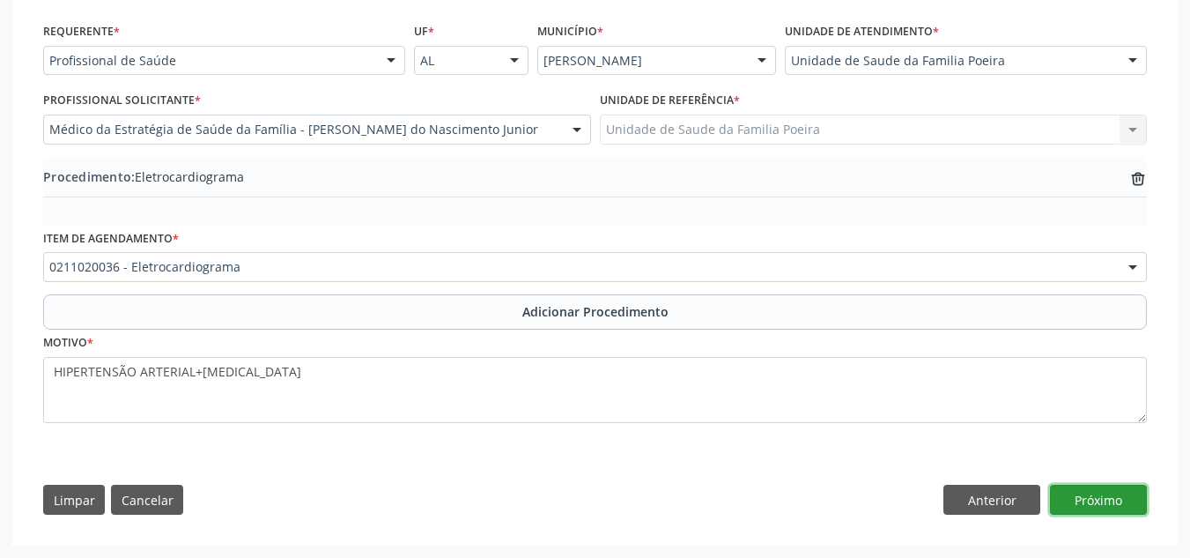
click at [1111, 489] on button "Próximo" at bounding box center [1098, 500] width 97 height 30
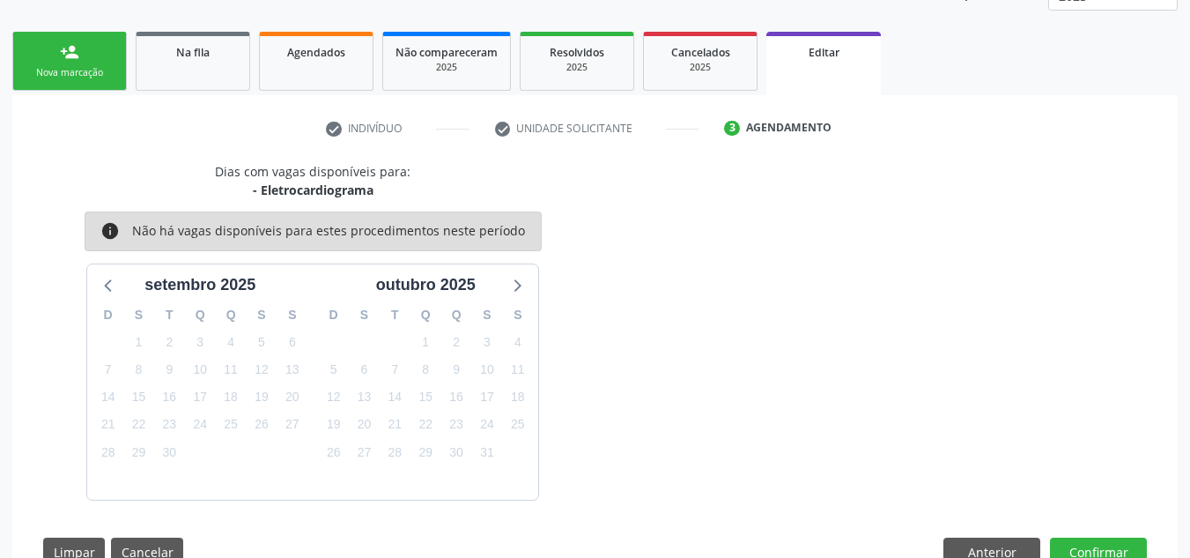
scroll to position [308, 0]
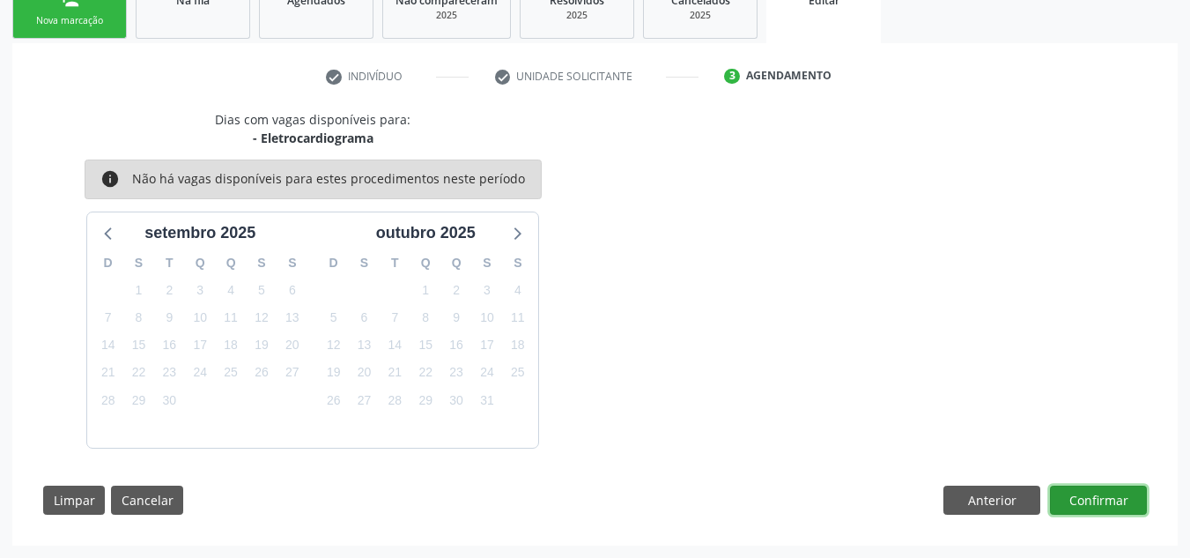
click at [1109, 495] on button "Confirmar" at bounding box center [1098, 501] width 97 height 30
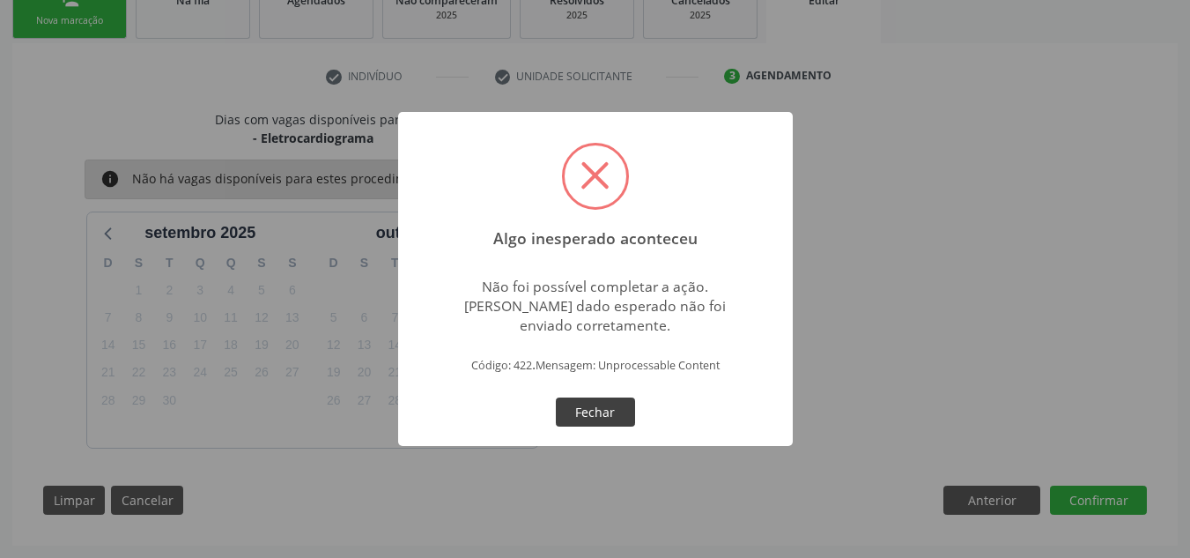
click at [597, 412] on button "Fechar" at bounding box center [595, 412] width 79 height 30
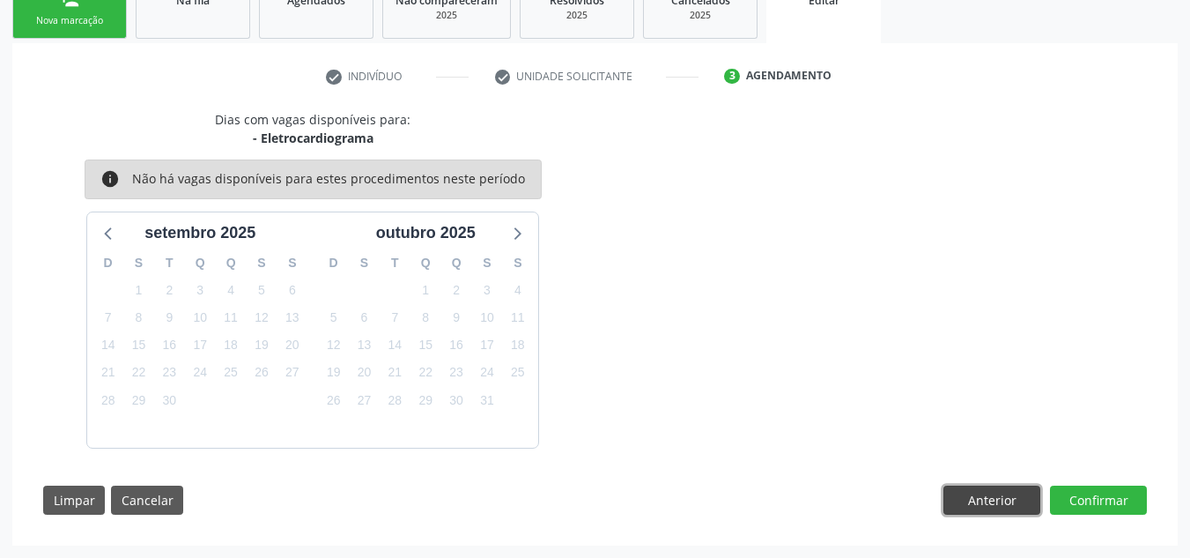
click at [966, 486] on button "Anterior" at bounding box center [992, 501] width 97 height 30
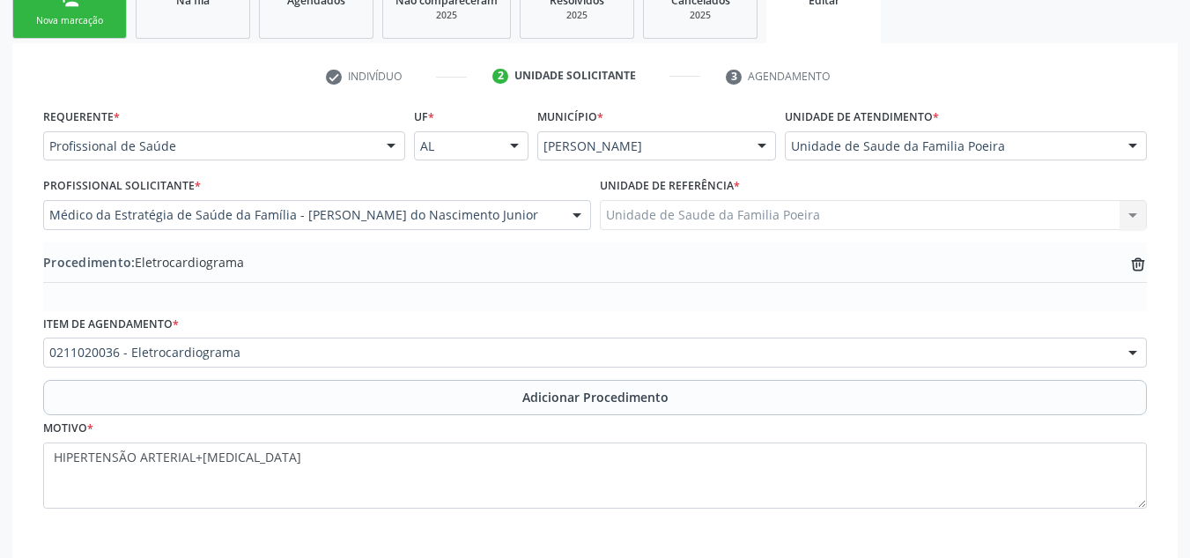
scroll to position [394, 0]
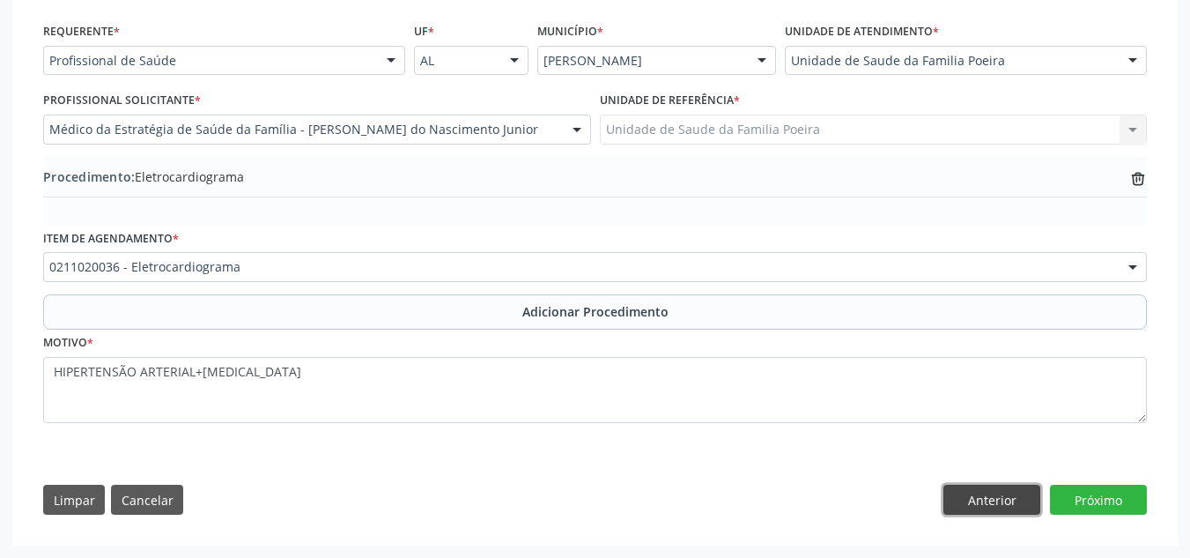
click at [987, 496] on button "Anterior" at bounding box center [992, 500] width 97 height 30
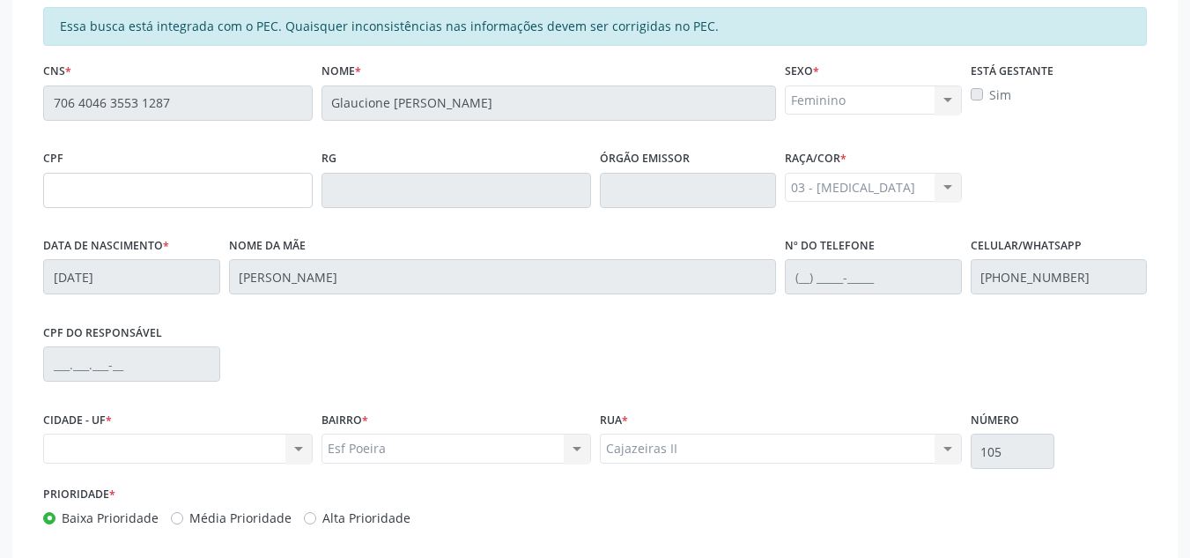
scroll to position [497, 0]
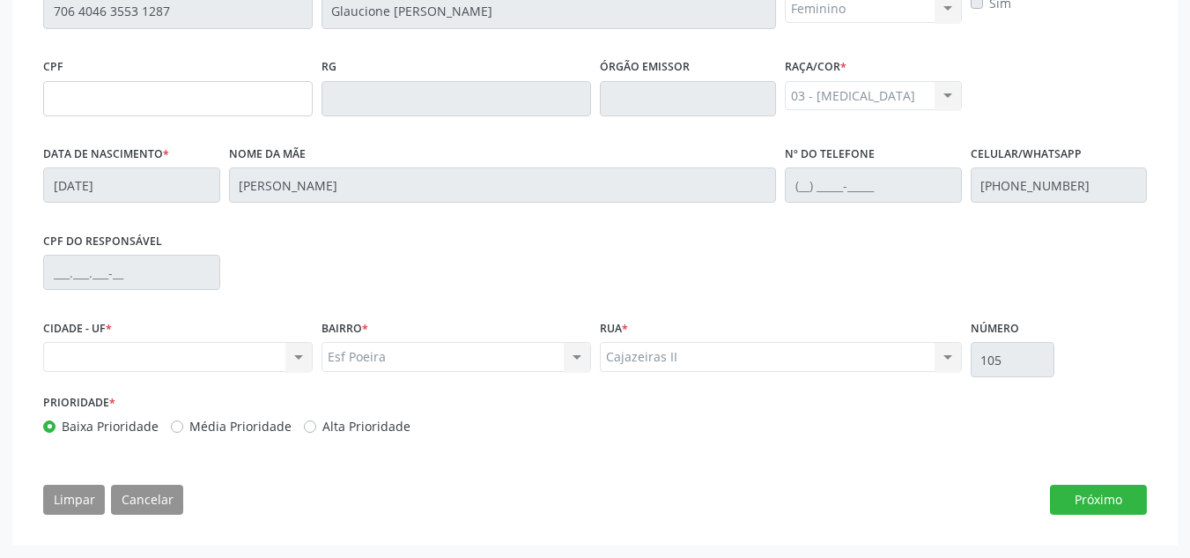
click at [295, 354] on div "Nenhum resultado encontrado para: " " Não há nenhuma opção para ser exibida." at bounding box center [178, 357] width 270 height 30
click at [222, 363] on div "Nenhum resultado encontrado para: " " Não há nenhuma opção para ser exibida." at bounding box center [178, 357] width 270 height 30
click at [1092, 493] on button "Próximo" at bounding box center [1098, 500] width 97 height 30
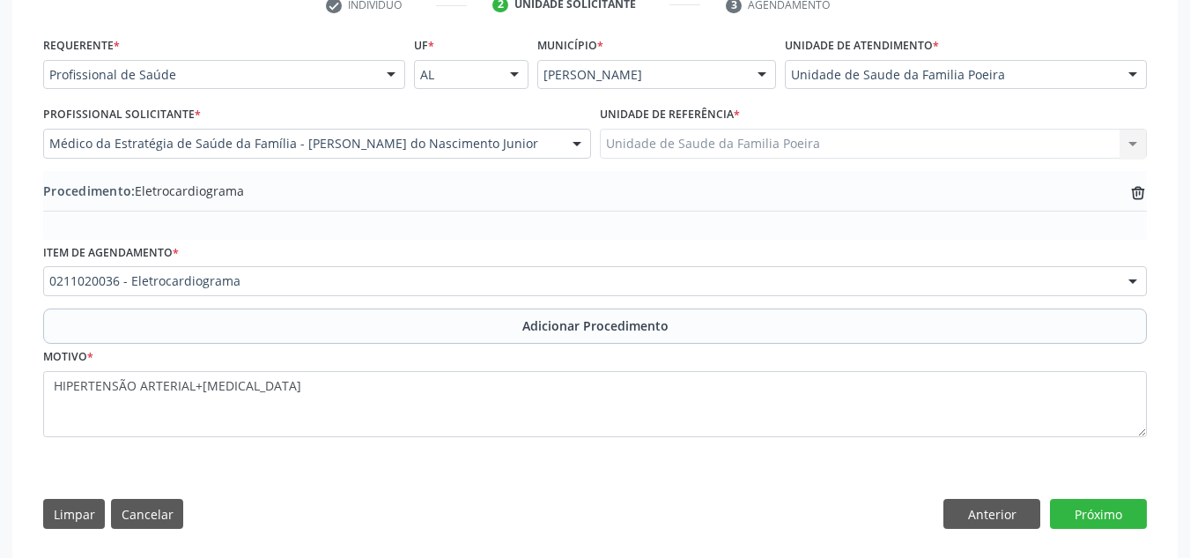
scroll to position [394, 0]
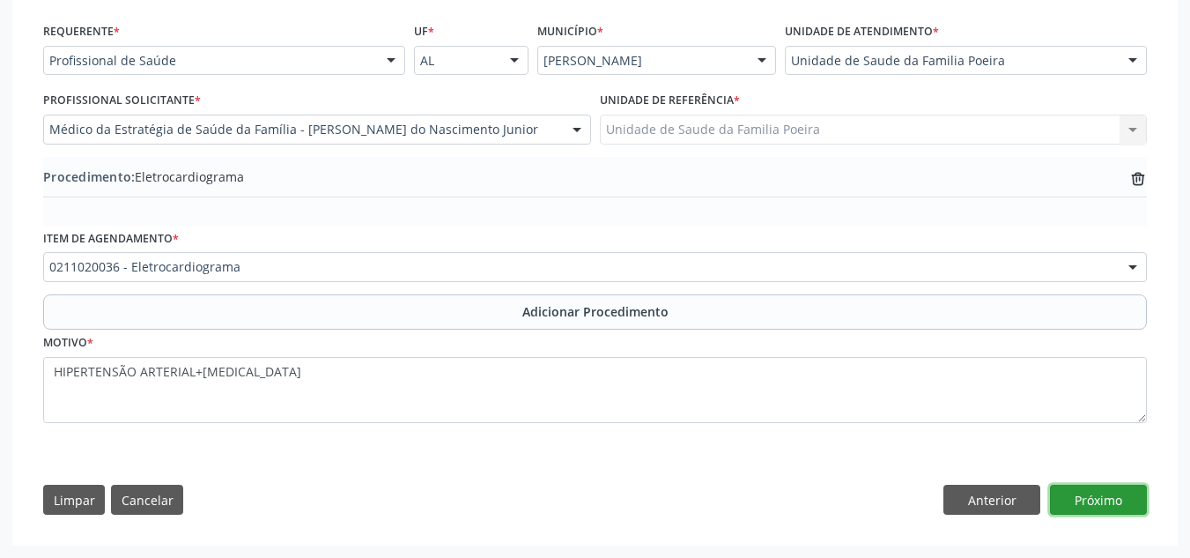
click at [1101, 507] on button "Próximo" at bounding box center [1098, 500] width 97 height 30
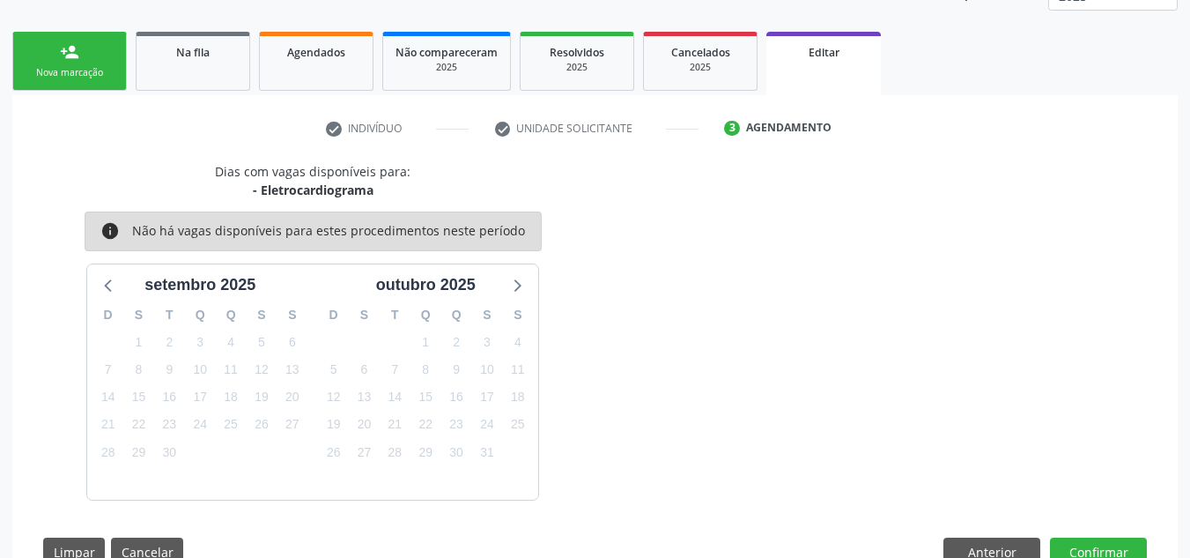
scroll to position [308, 0]
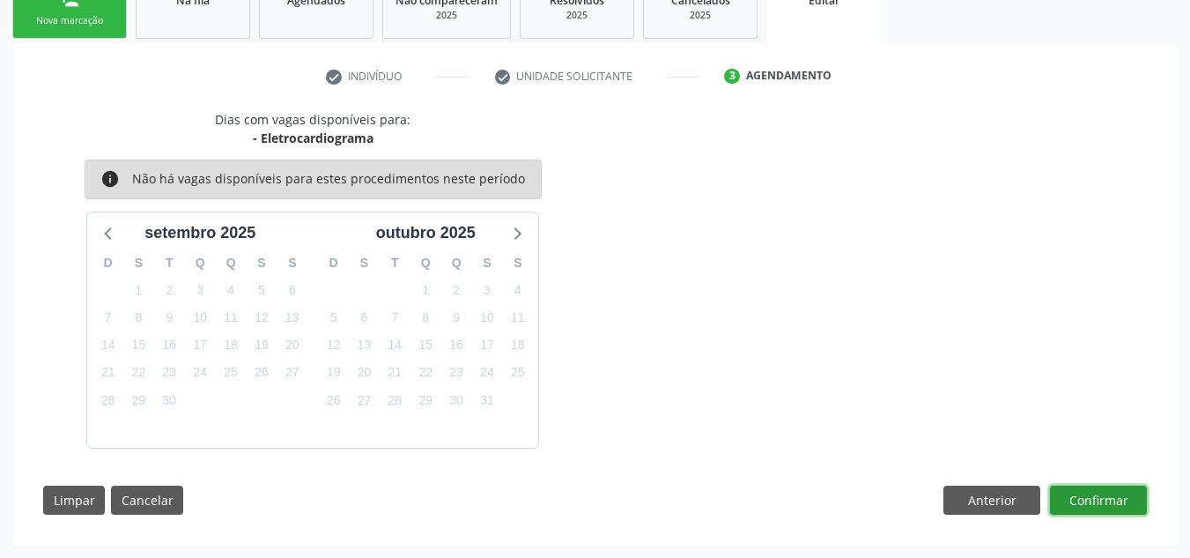
click at [1098, 506] on button "Confirmar" at bounding box center [1098, 501] width 97 height 30
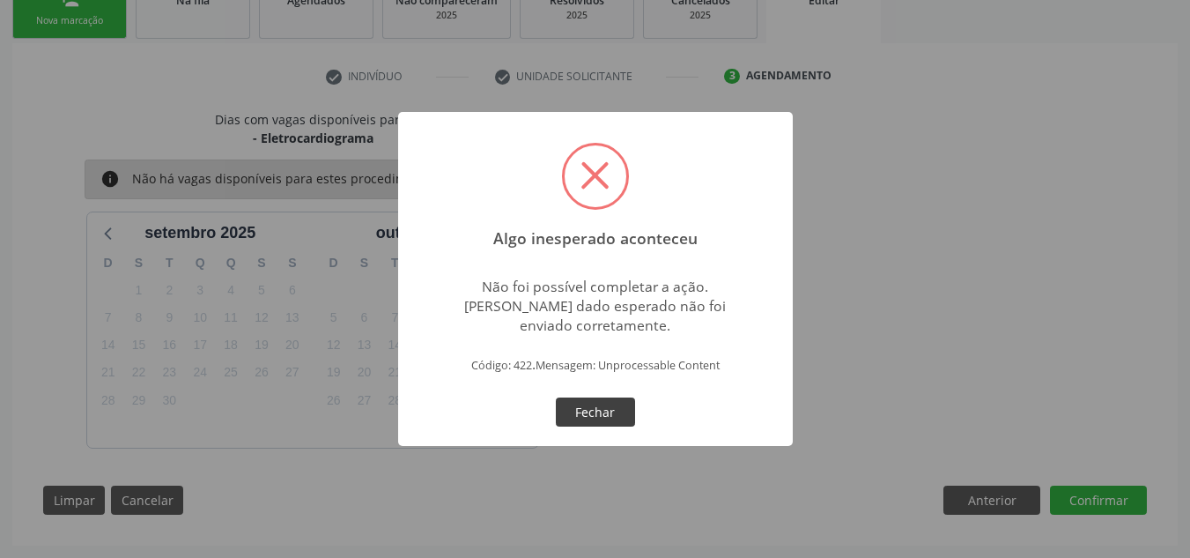
click at [623, 410] on button "Fechar" at bounding box center [595, 412] width 79 height 30
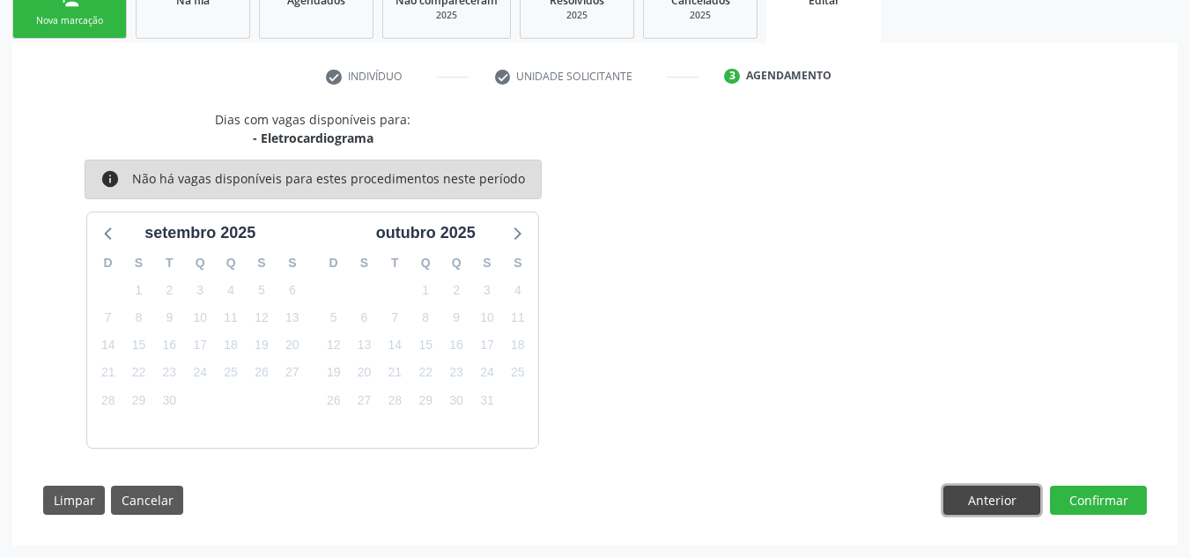
click at [956, 501] on button "Anterior" at bounding box center [992, 501] width 97 height 30
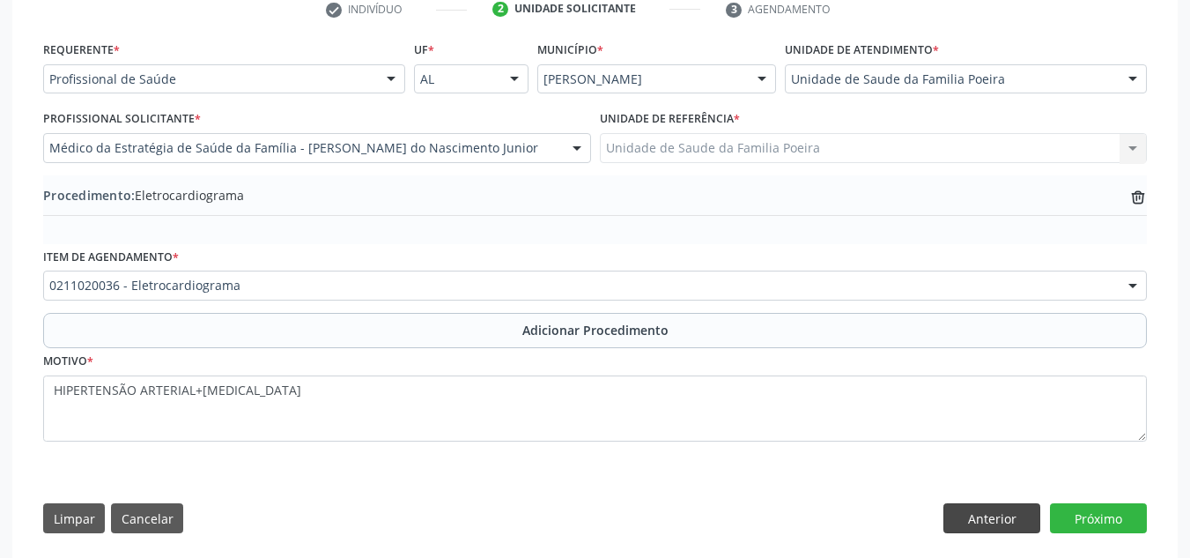
scroll to position [394, 0]
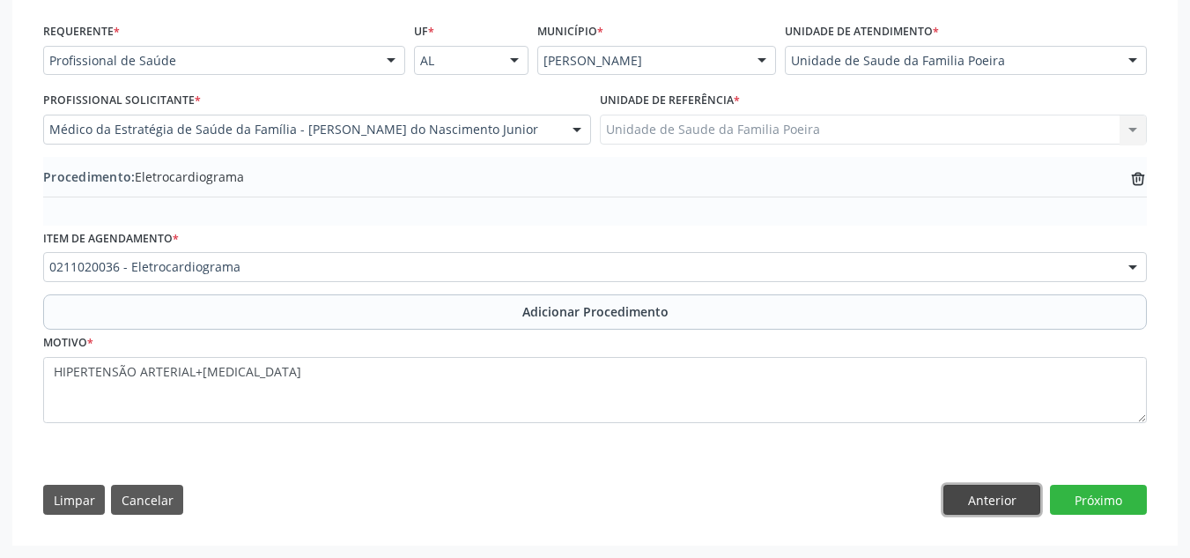
click at [951, 497] on button "Anterior" at bounding box center [992, 500] width 97 height 30
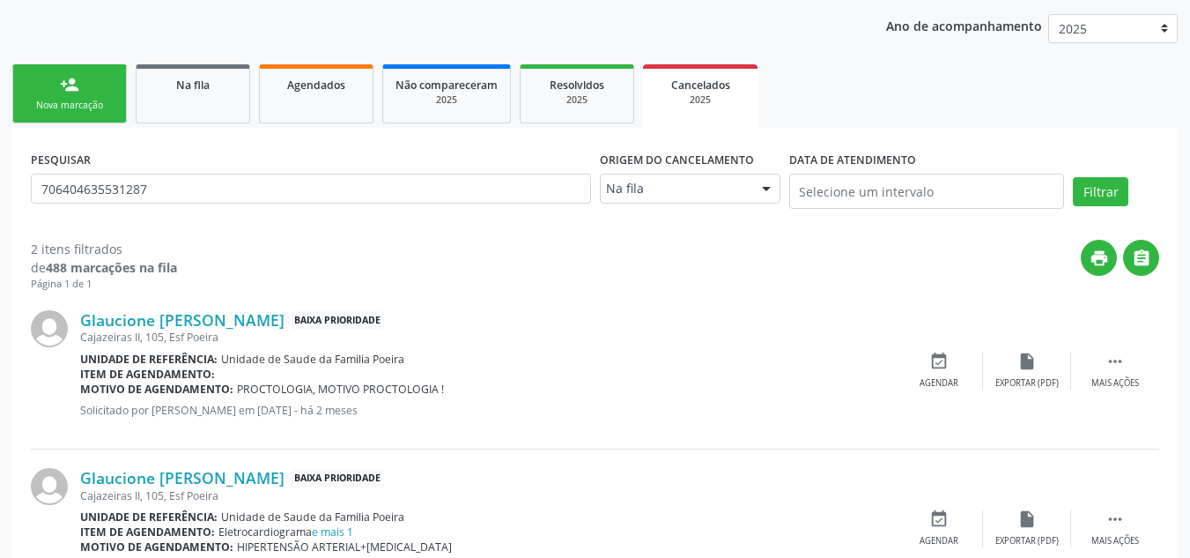
scroll to position [303, 0]
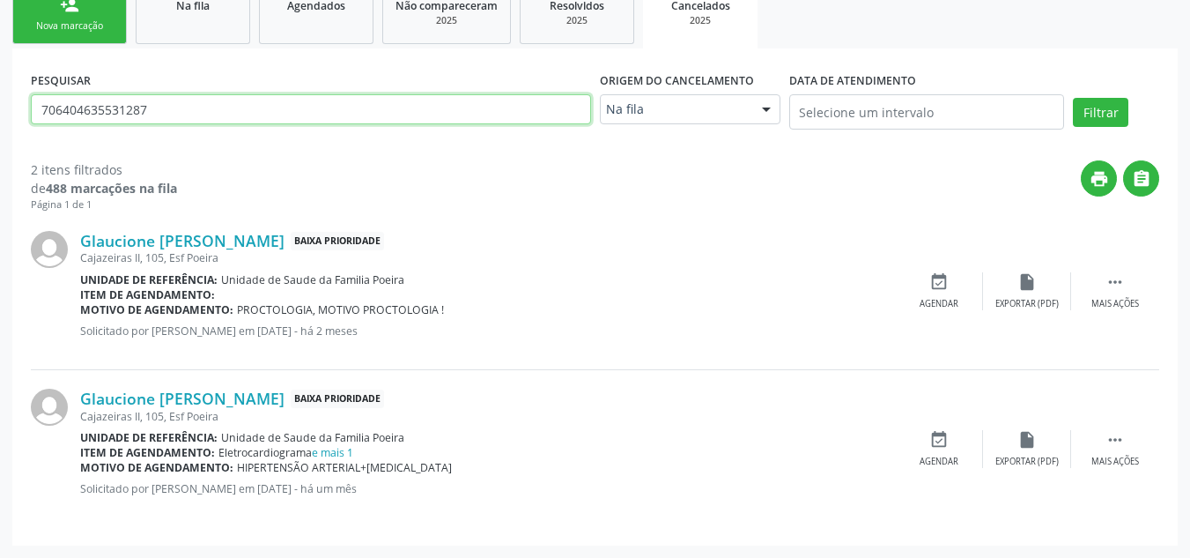
drag, startPoint x: 162, startPoint y: 106, endPoint x: 12, endPoint y: 126, distance: 151.2
click at [12, 126] on div "PESQUISAR 706404635531287 Origem do cancelamento Na fila Na fila Agendados Nenh…" at bounding box center [595, 296] width 1166 height 497
type input "706404640870183"
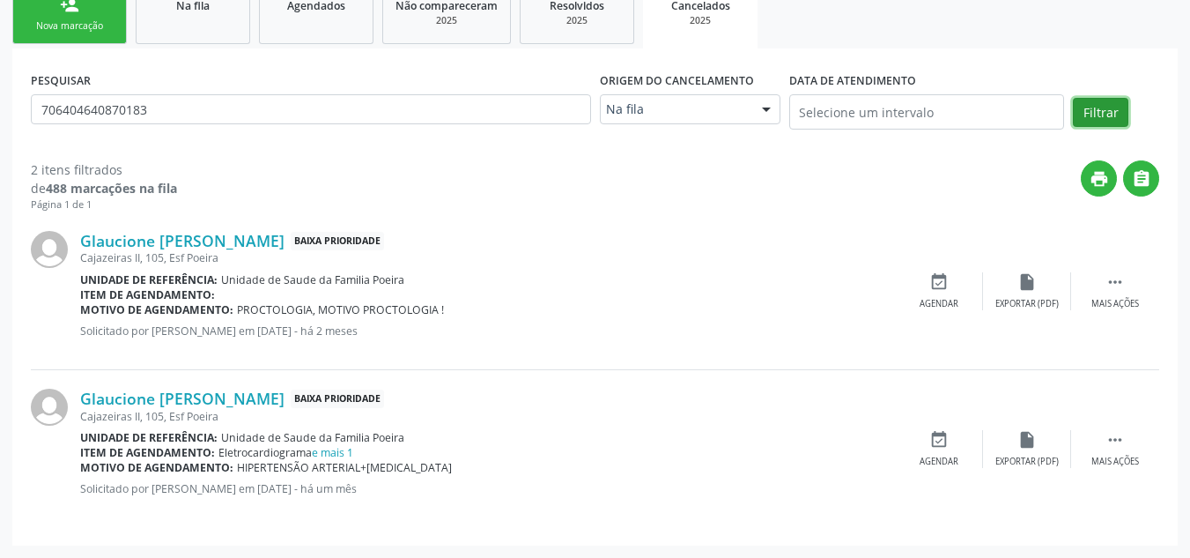
click at [1098, 102] on button "Filtrar" at bounding box center [1101, 113] width 56 height 30
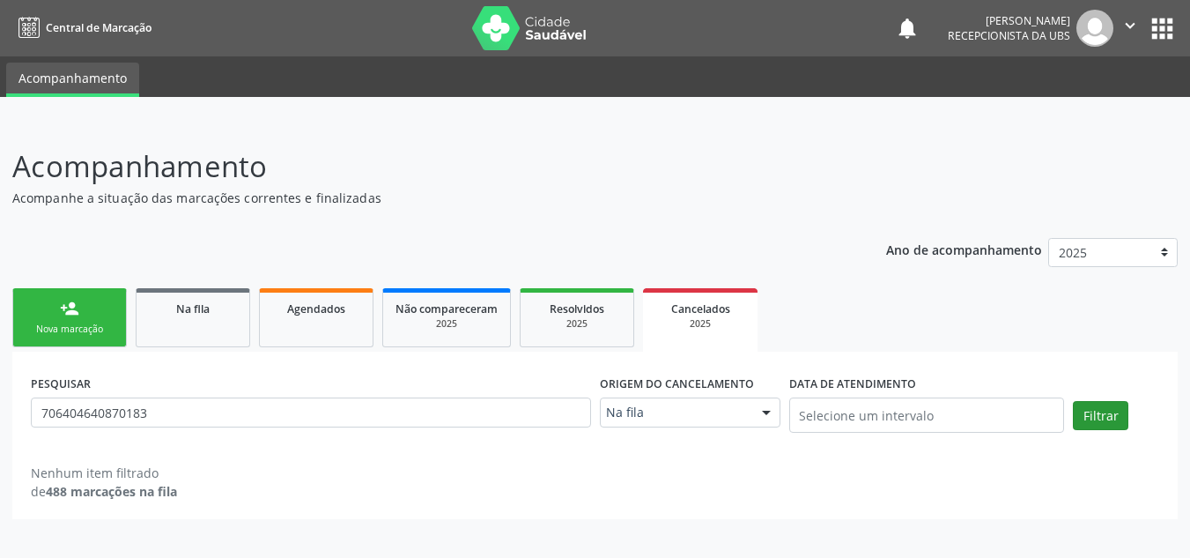
scroll to position [0, 0]
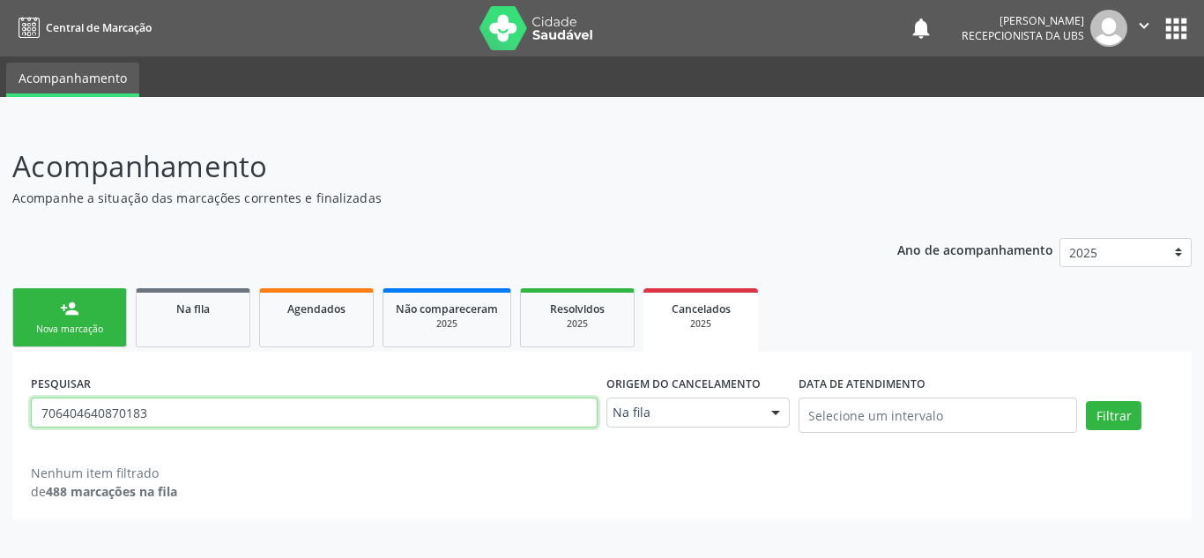
click at [226, 417] on input "706404640870183" at bounding box center [314, 412] width 567 height 30
drag, startPoint x: 223, startPoint y: 417, endPoint x: 17, endPoint y: 426, distance: 206.4
click at [18, 426] on div "PESQUISAR 706404640870183 Origem do cancelamento Na fila Na fila Agendados Nenh…" at bounding box center [601, 435] width 1179 height 167
type input "709200249745034"
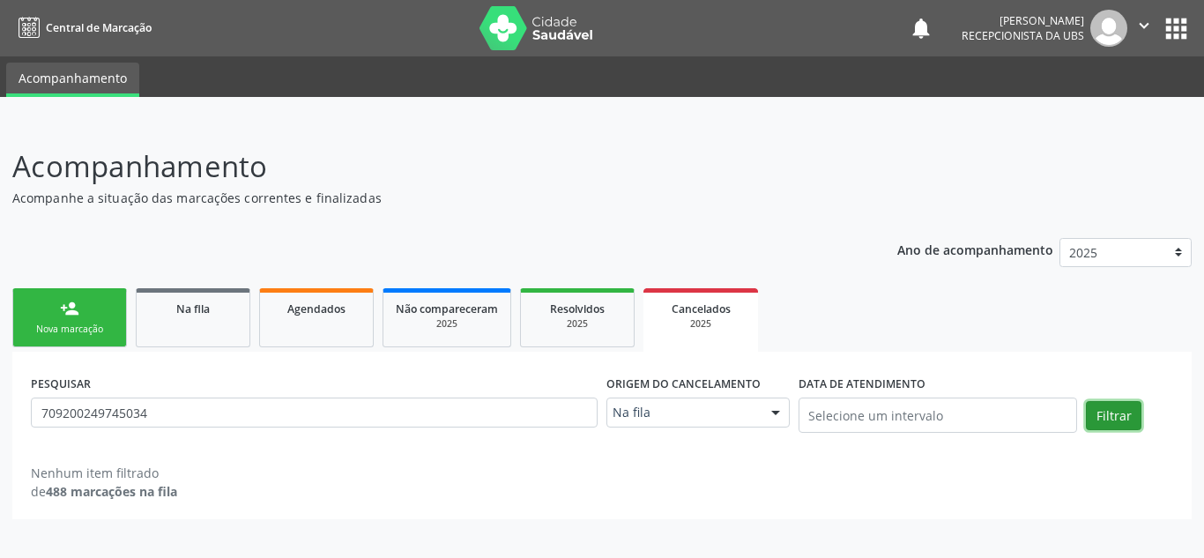
click at [1114, 418] on button "Filtrar" at bounding box center [1114, 416] width 56 height 30
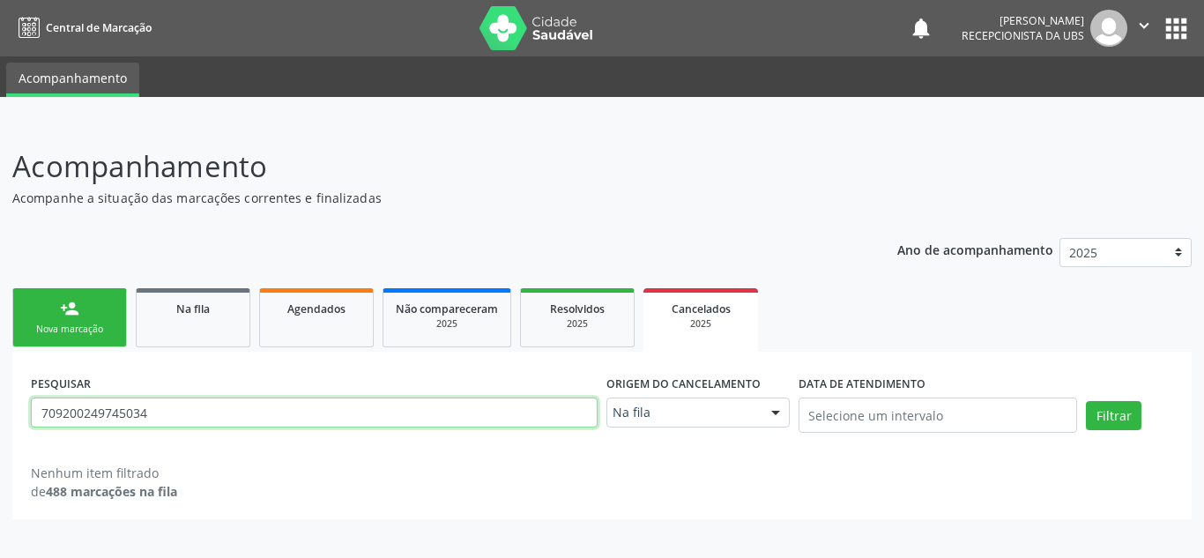
drag, startPoint x: 197, startPoint y: 415, endPoint x: 11, endPoint y: 406, distance: 186.1
click at [11, 406] on div "Acompanhamento Acompanhe a situação das marcações correntes e finalizadas Relat…" at bounding box center [602, 340] width 1204 height 436
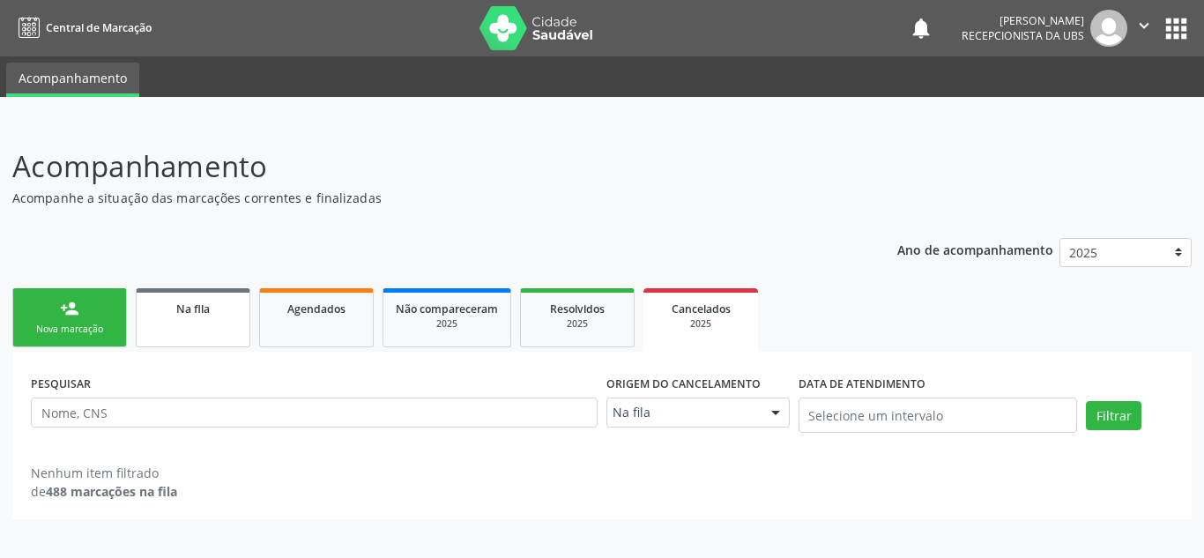
click at [180, 323] on link "Na fila" at bounding box center [193, 317] width 115 height 59
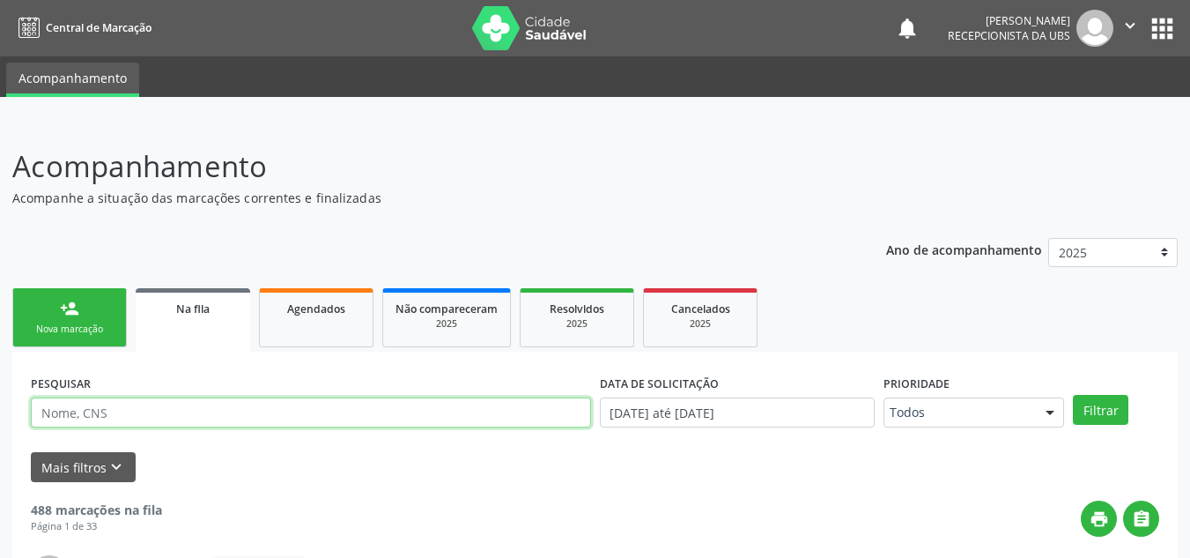
click at [242, 419] on input "text" at bounding box center [311, 412] width 560 height 30
type input "8"
type input "706404635531287"
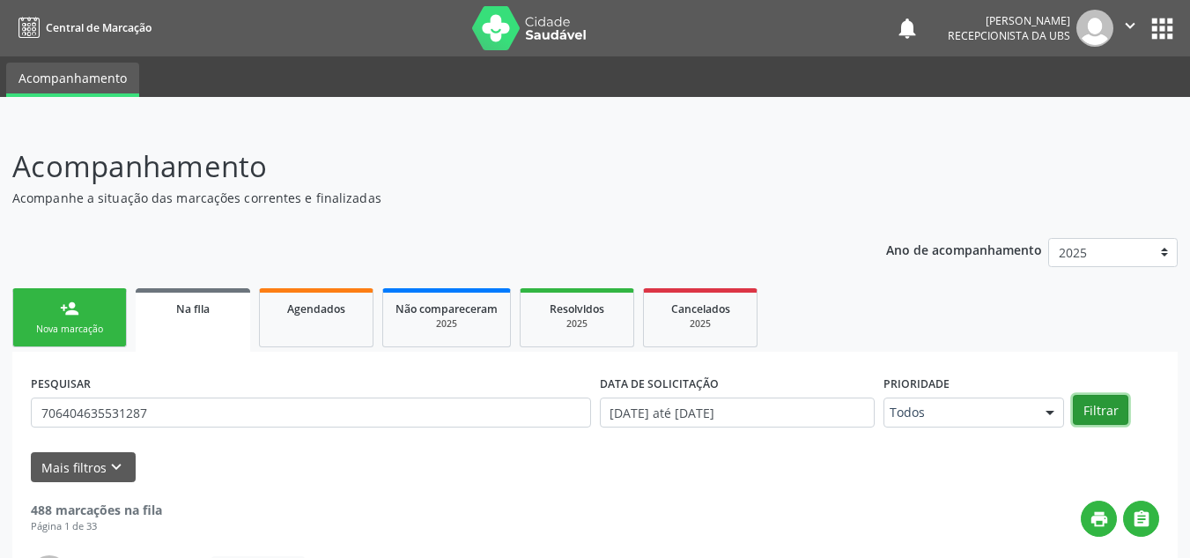
click at [1094, 412] on button "Filtrar" at bounding box center [1101, 410] width 56 height 30
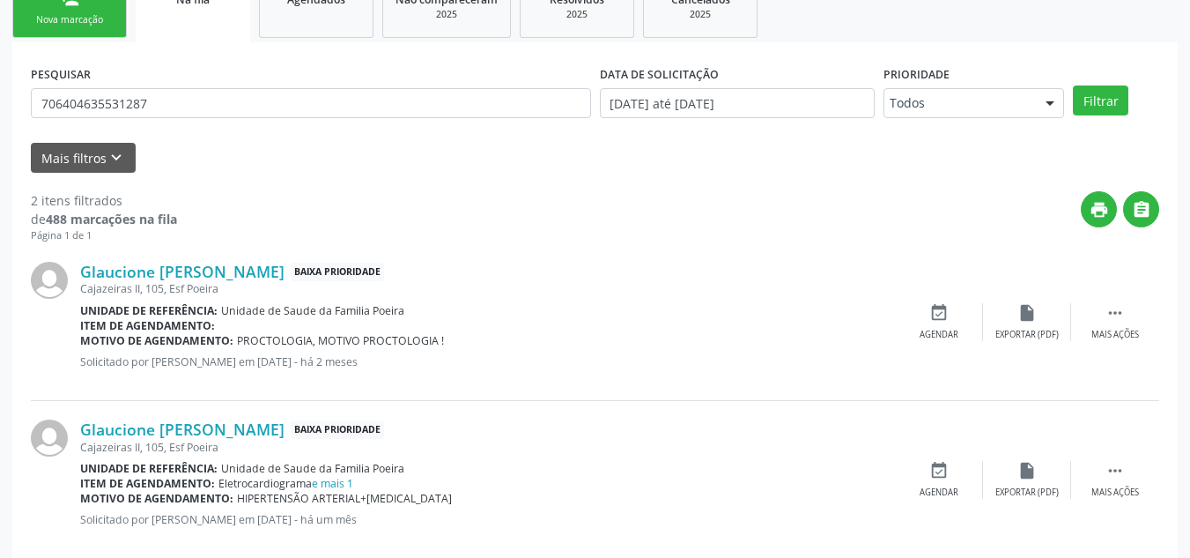
scroll to position [340, 0]
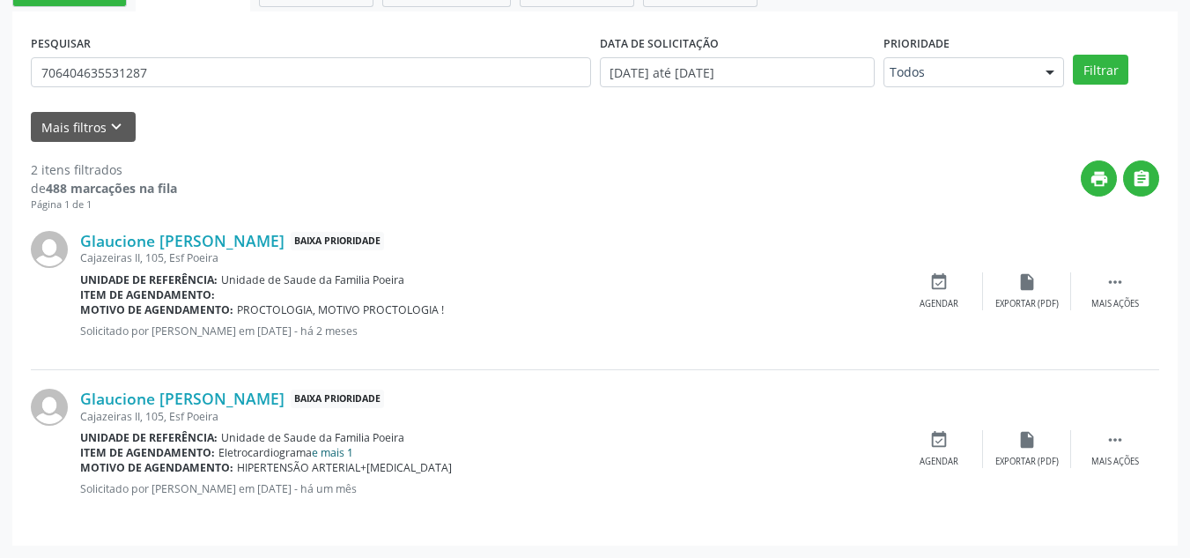
click at [332, 451] on link "e mais 1" at bounding box center [332, 452] width 41 height 15
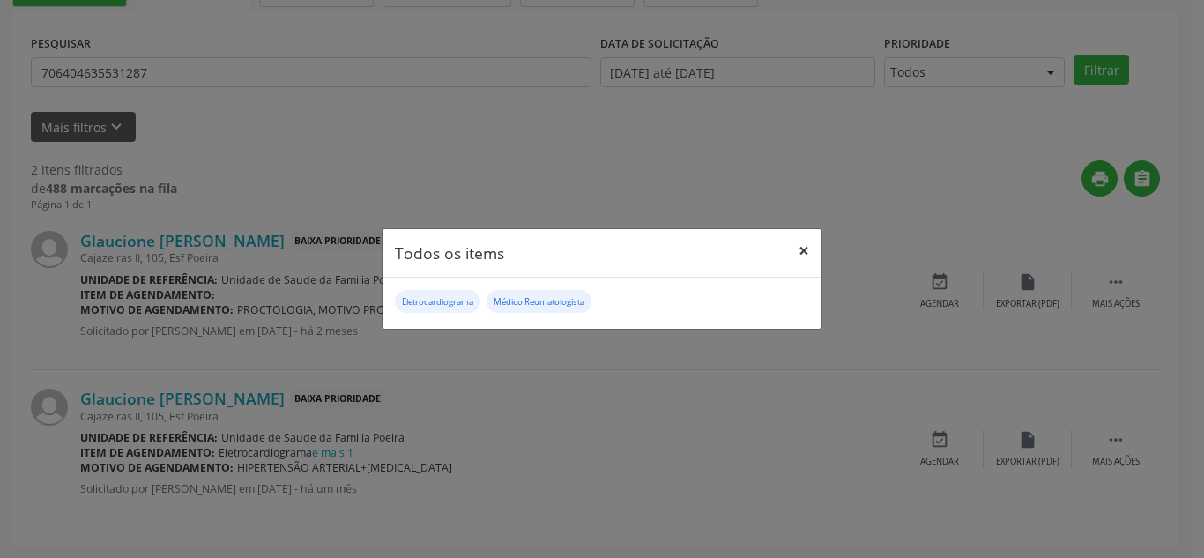
click at [806, 248] on button "×" at bounding box center [803, 250] width 35 height 43
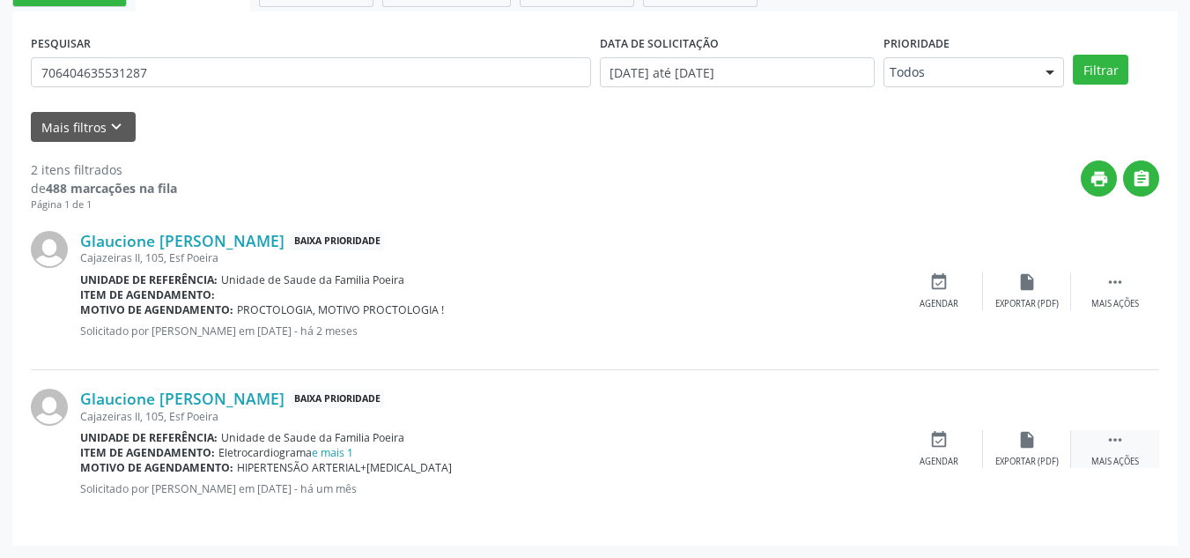
click at [1132, 449] on div " Mais ações" at bounding box center [1116, 449] width 88 height 38
click at [1028, 456] on div "Editar" at bounding box center [1027, 462] width 28 height 12
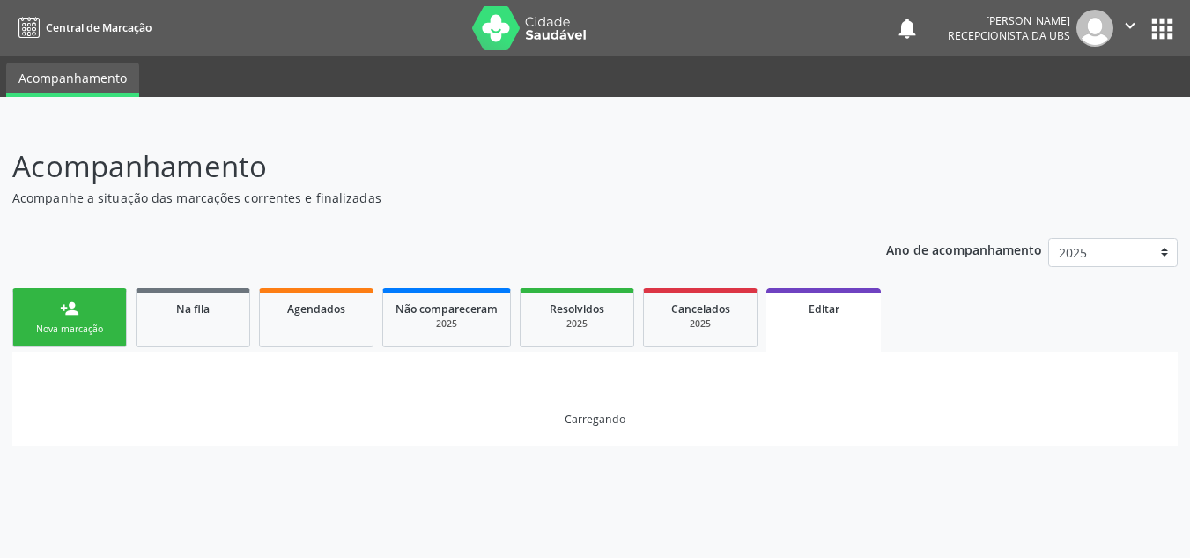
scroll to position [0, 0]
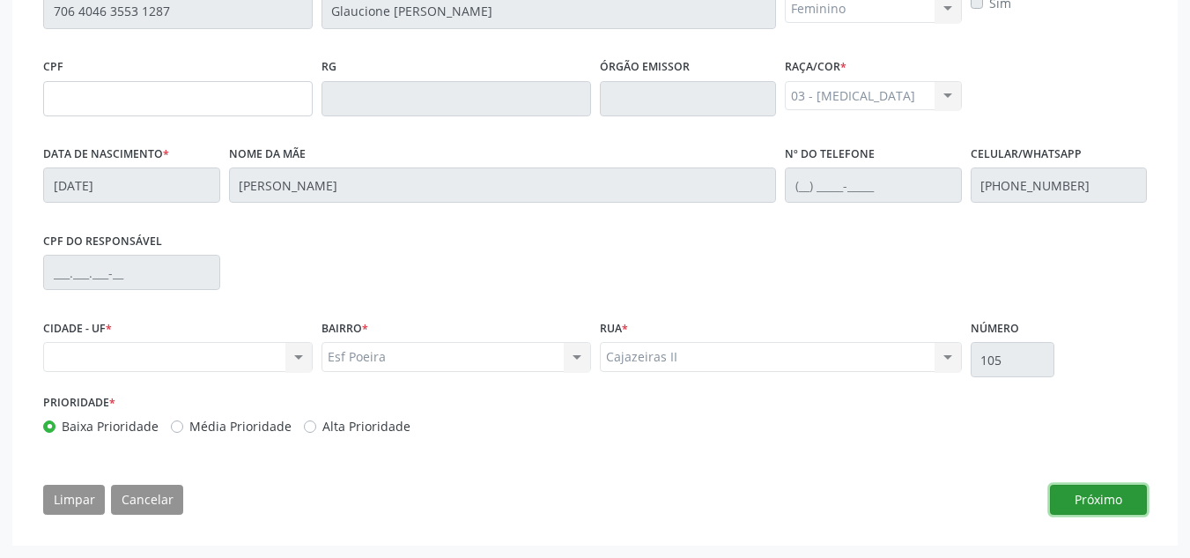
click at [1105, 503] on button "Próximo" at bounding box center [1098, 500] width 97 height 30
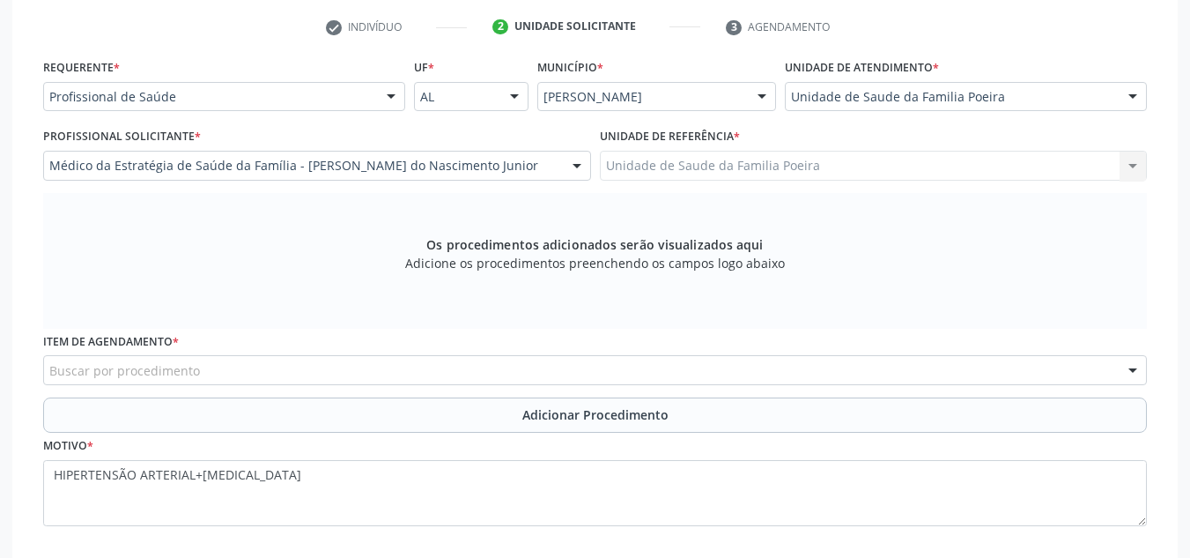
scroll to position [461, 0]
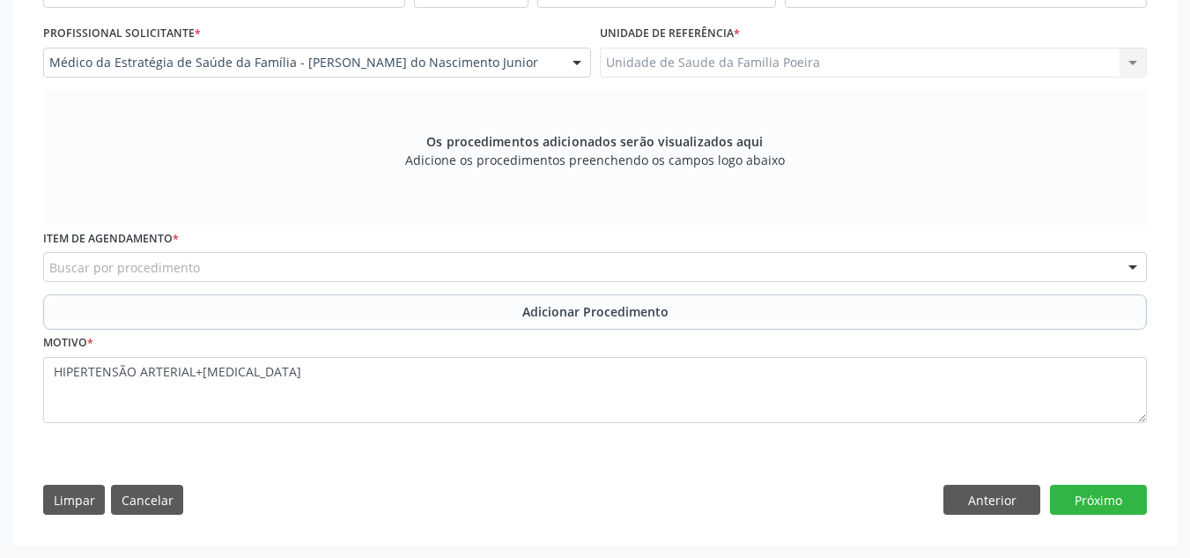
click at [263, 273] on div "Buscar por procedimento" at bounding box center [595, 267] width 1104 height 30
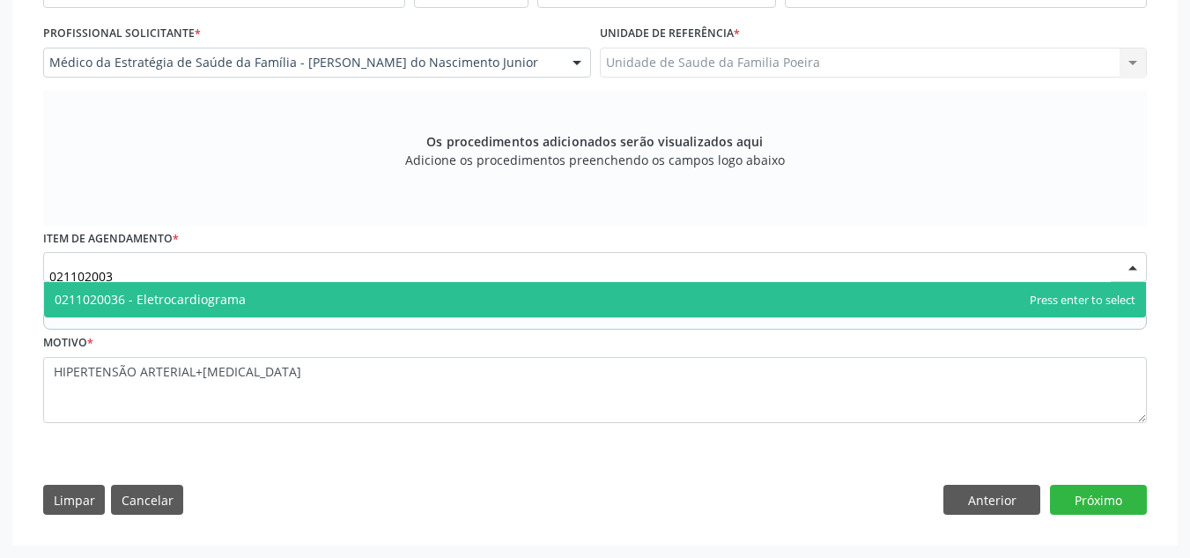
type input "0211020036"
click at [289, 308] on span "0211020036 - Eletrocardiograma" at bounding box center [595, 299] width 1102 height 35
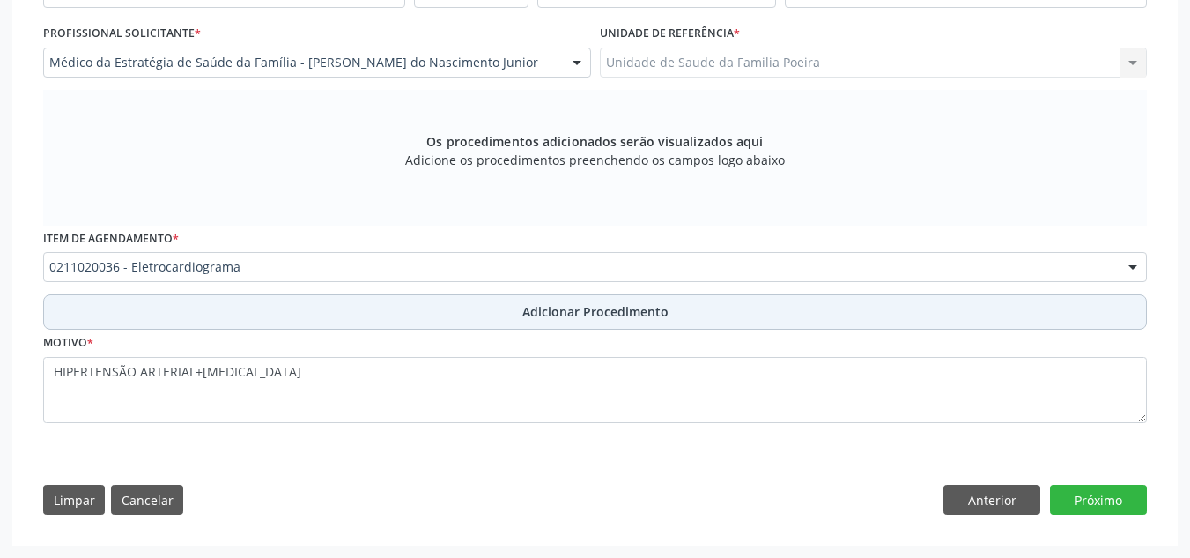
click at [590, 308] on span "Adicionar Procedimento" at bounding box center [596, 311] width 146 height 19
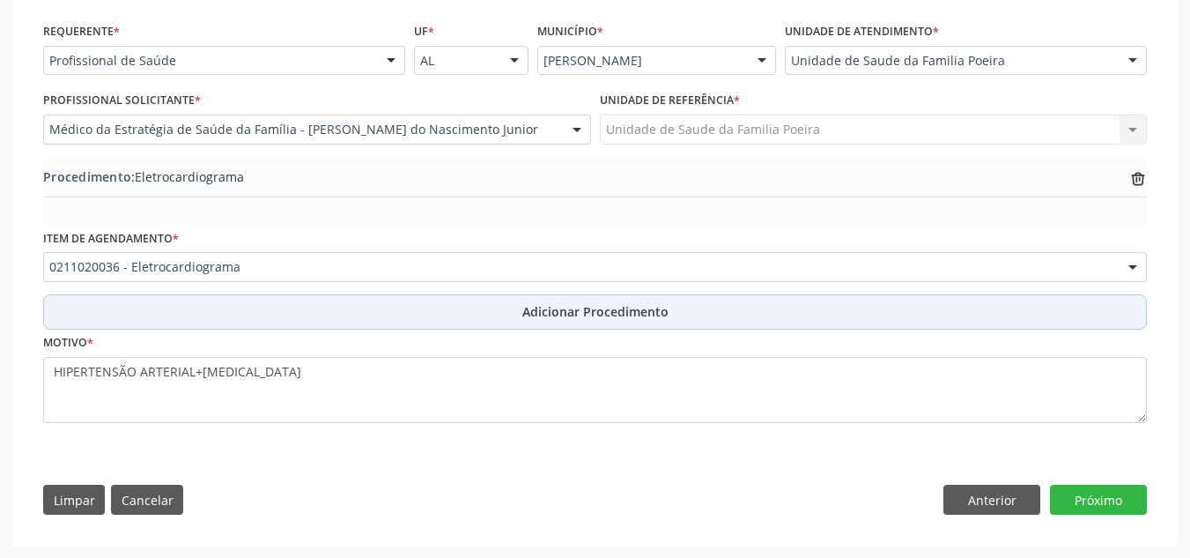
scroll to position [394, 0]
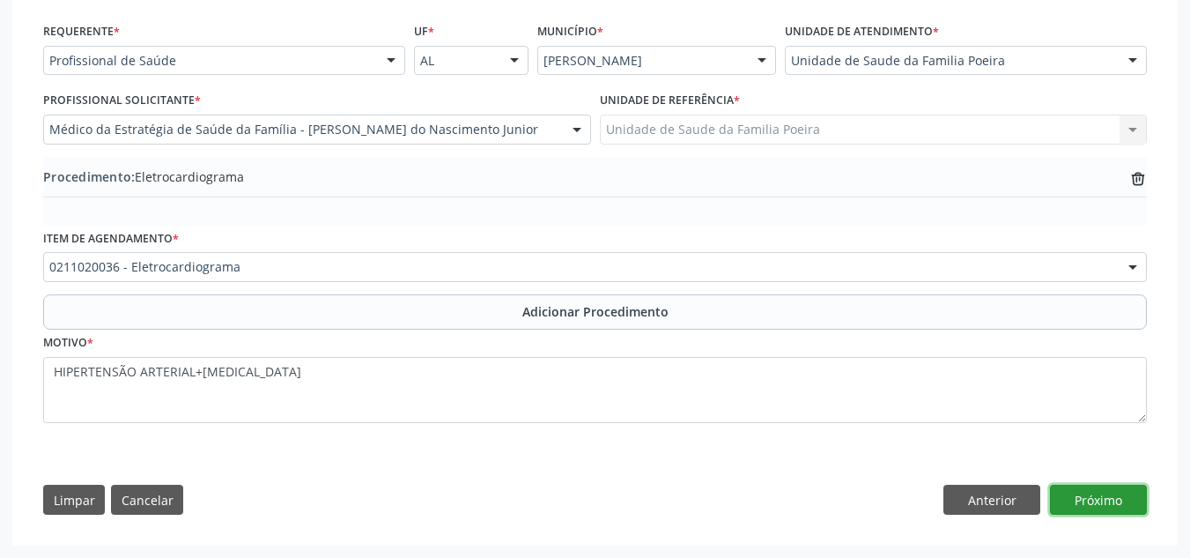
click at [1109, 498] on button "Próximo" at bounding box center [1098, 500] width 97 height 30
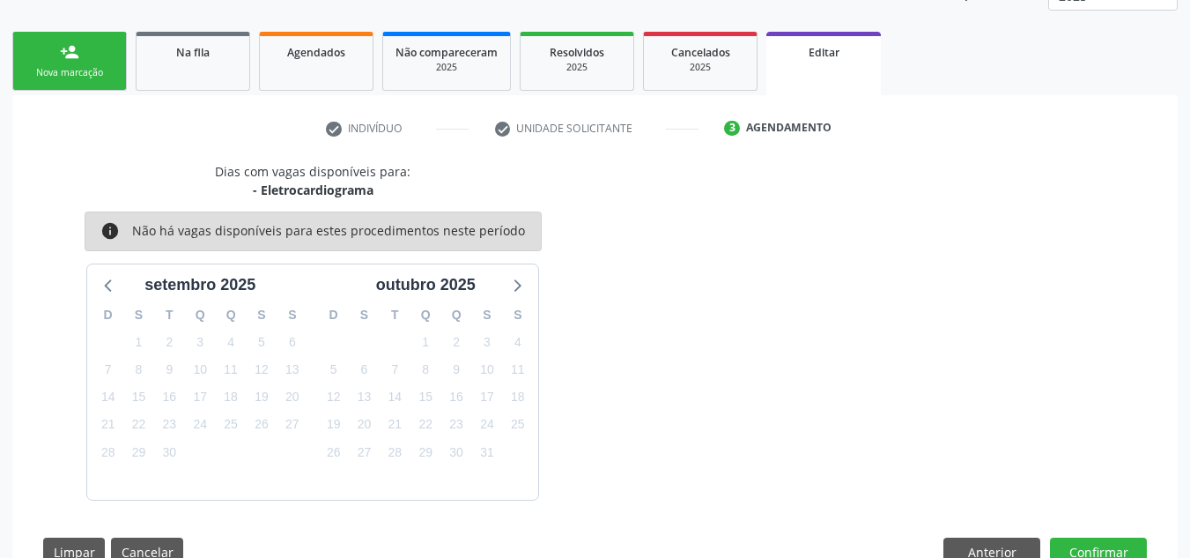
scroll to position [308, 0]
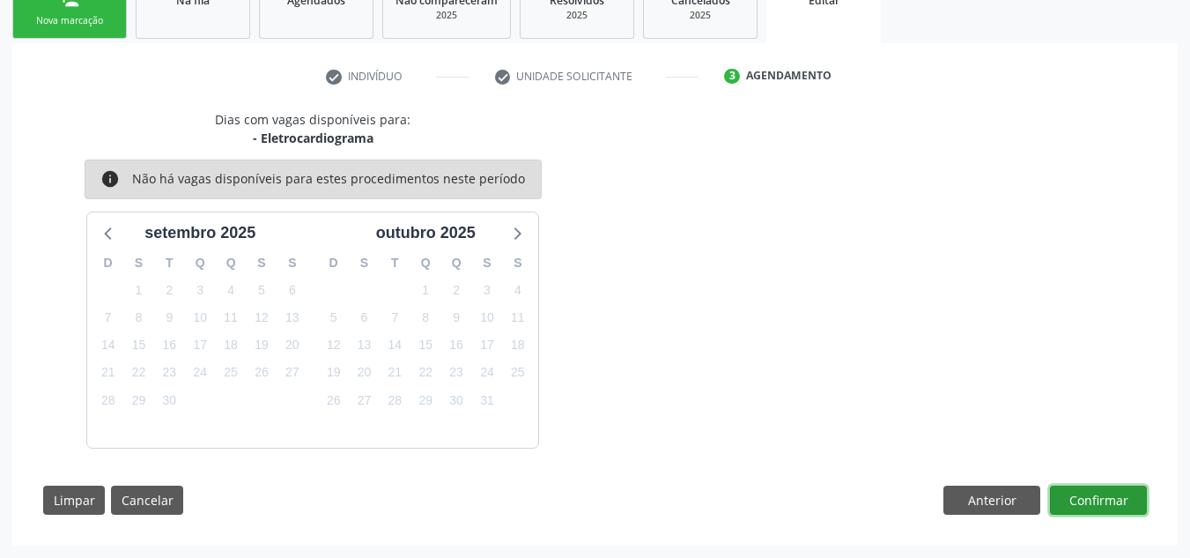
click at [1109, 493] on button "Confirmar" at bounding box center [1098, 501] width 97 height 30
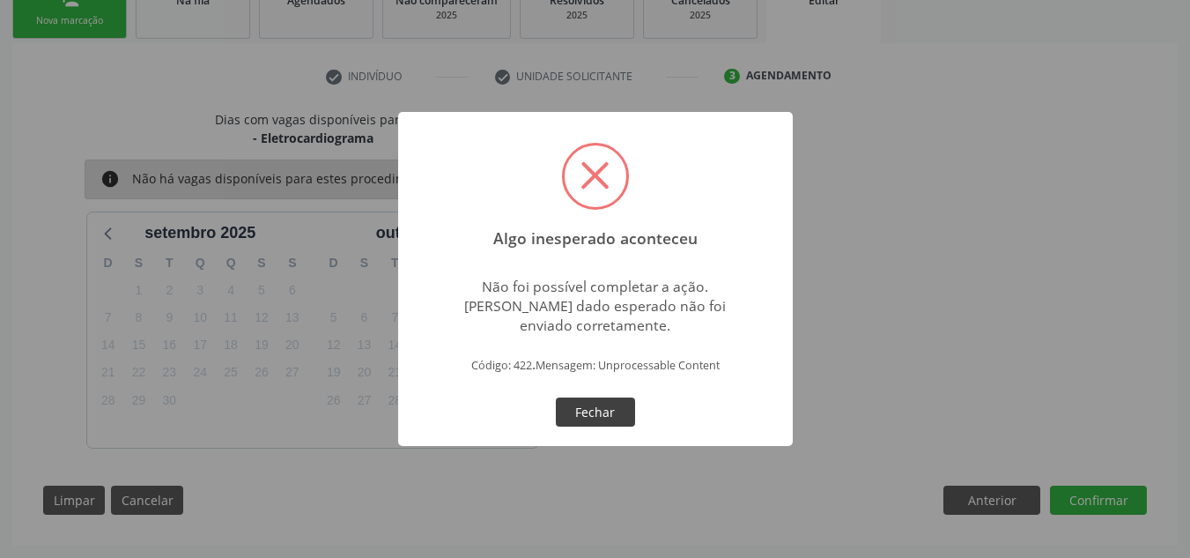
click at [595, 420] on button "Fechar" at bounding box center [595, 412] width 79 height 30
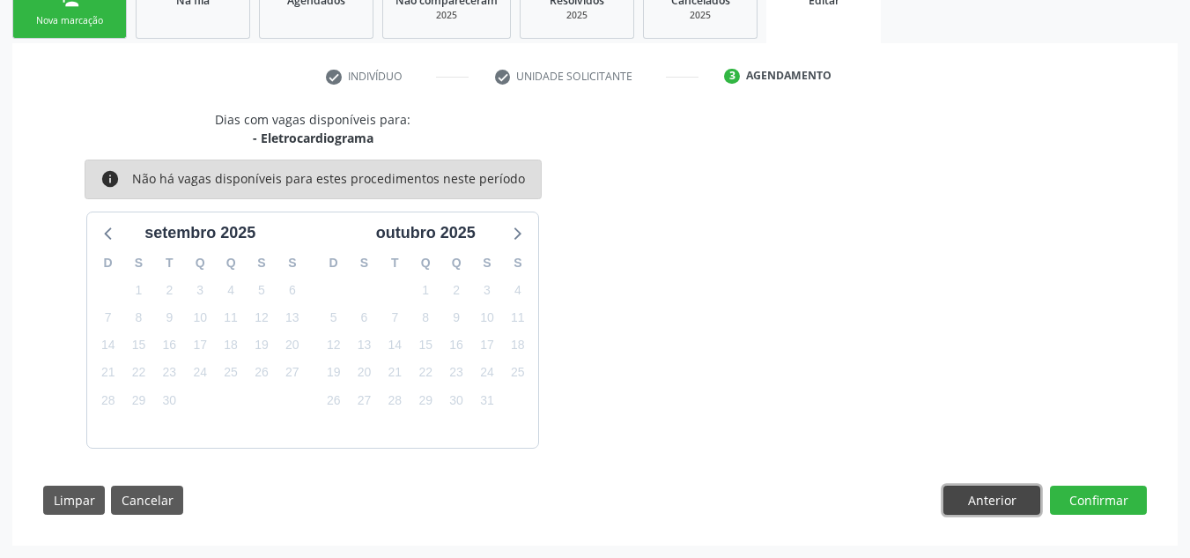
click at [1000, 499] on button "Anterior" at bounding box center [992, 501] width 97 height 30
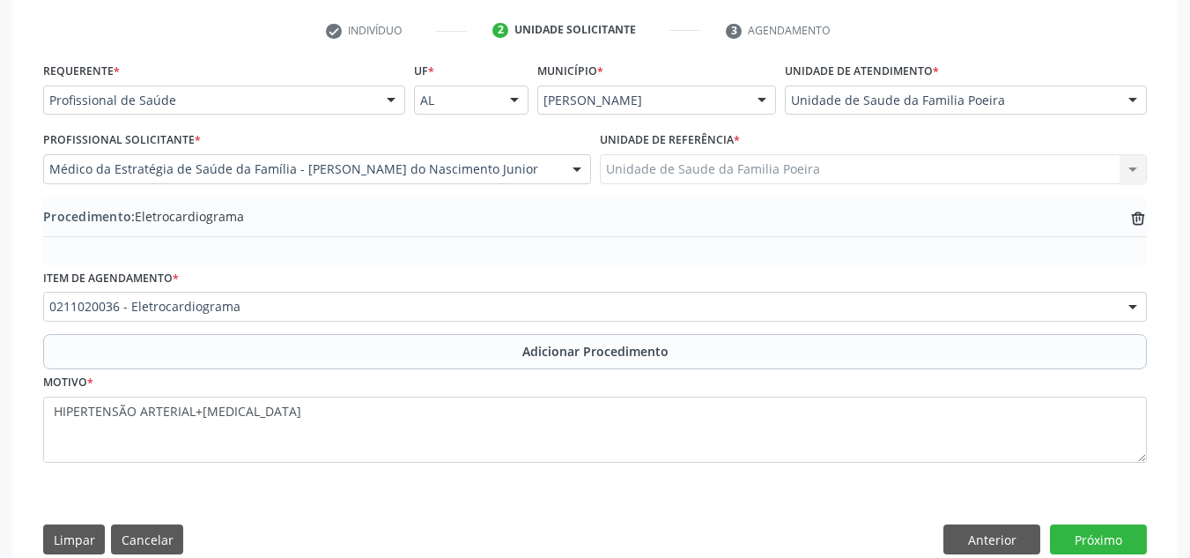
scroll to position [394, 0]
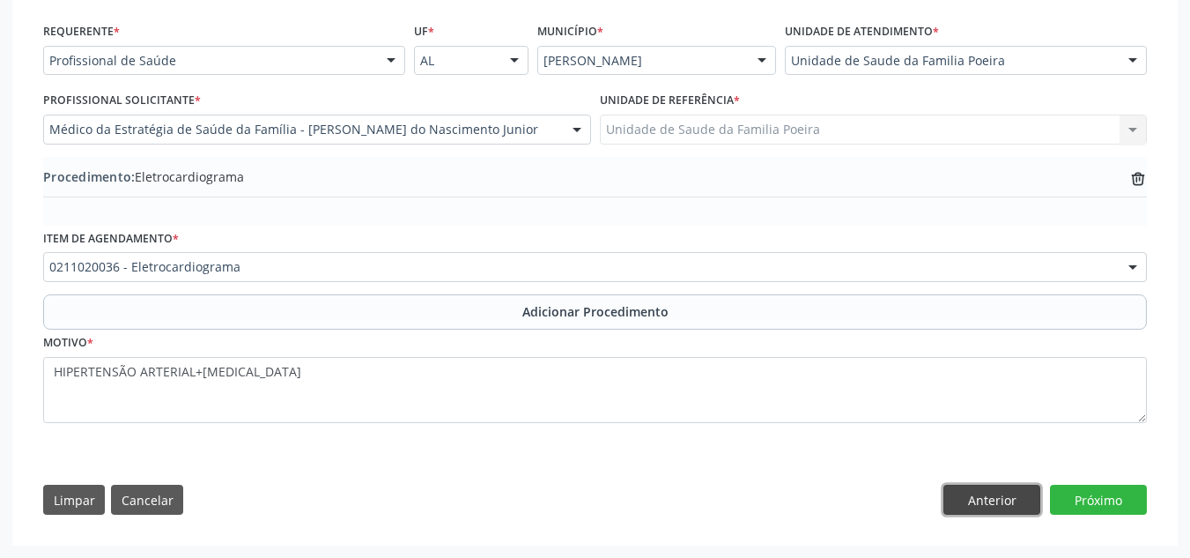
click at [1020, 493] on button "Anterior" at bounding box center [992, 500] width 97 height 30
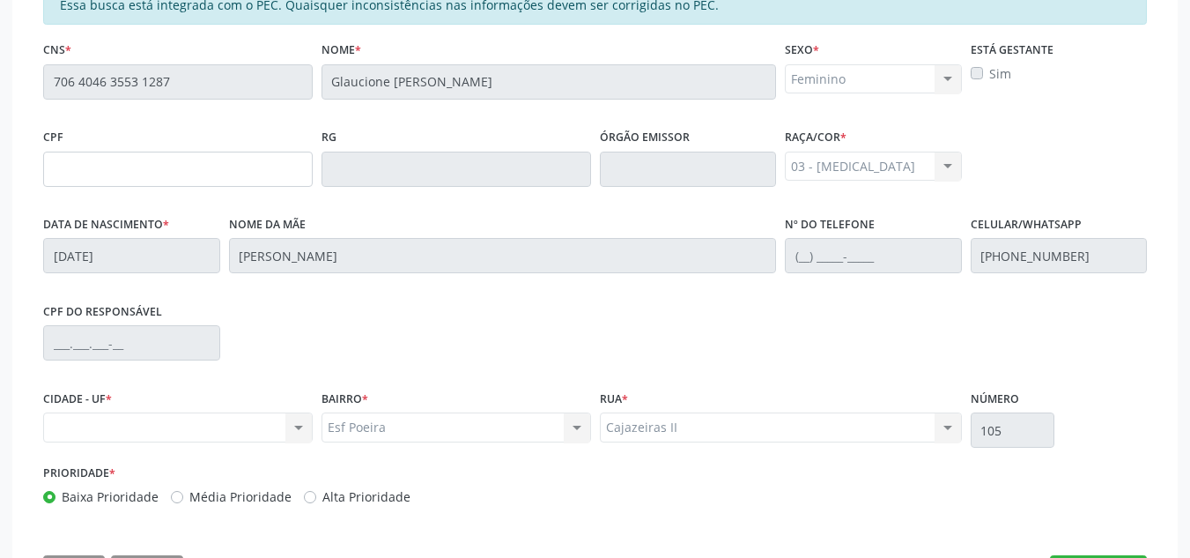
scroll to position [497, 0]
